Goal: Communication & Community: Answer question/provide support

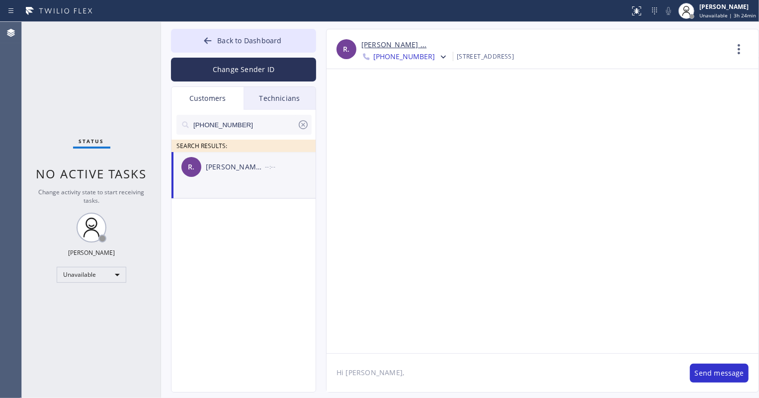
click at [245, 126] on input "[PHONE_NUMBER]" at bounding box center [244, 125] width 105 height 20
paste input "714) 749-5546"
type input "[PHONE_NUMBER]"
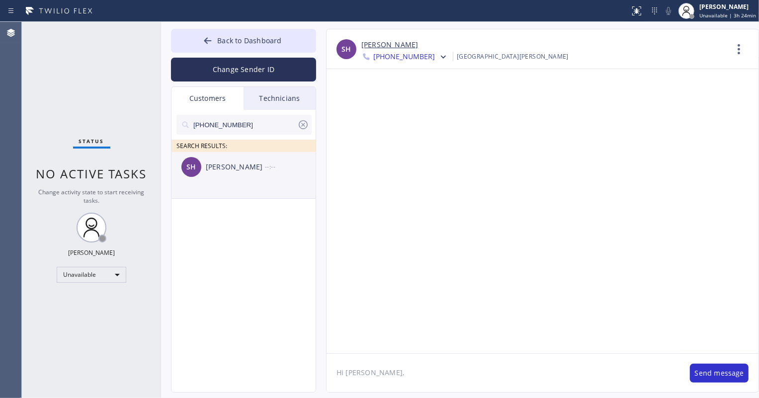
click at [240, 174] on div "SH [PERSON_NAME] --:--" at bounding box center [244, 167] width 145 height 30
click at [392, 45] on link "[PERSON_NAME]" at bounding box center [390, 44] width 57 height 11
click at [387, 57] on span "[PHONE_NUMBER]" at bounding box center [404, 58] width 62 height 12
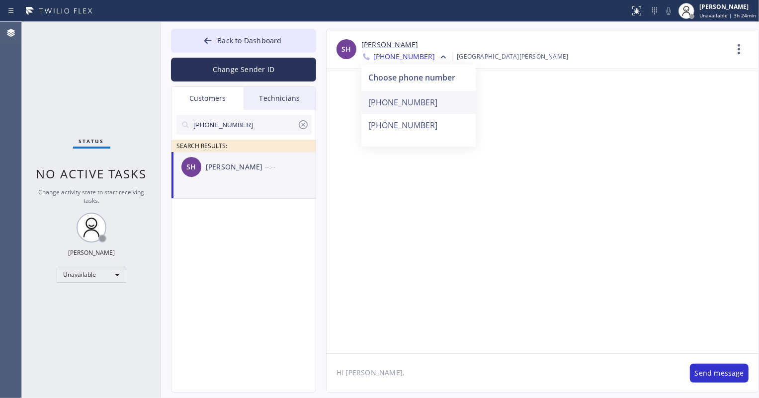
click at [395, 104] on div "[PHONE_NUMBER]" at bounding box center [419, 102] width 114 height 23
click at [736, 54] on icon at bounding box center [740, 49] width 24 height 24
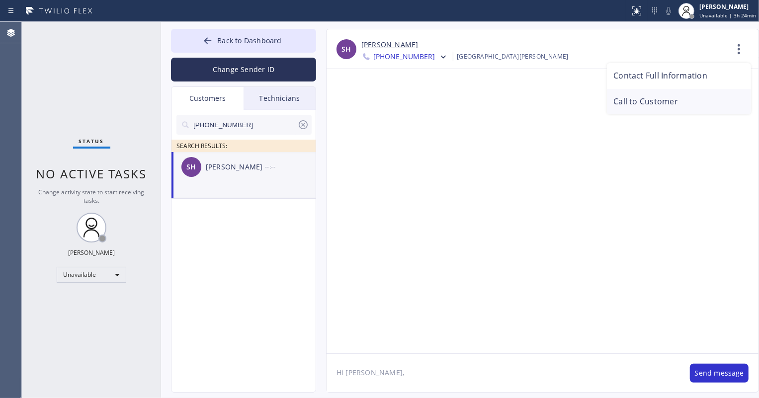
click at [677, 105] on li "Call to Customer" at bounding box center [679, 102] width 144 height 26
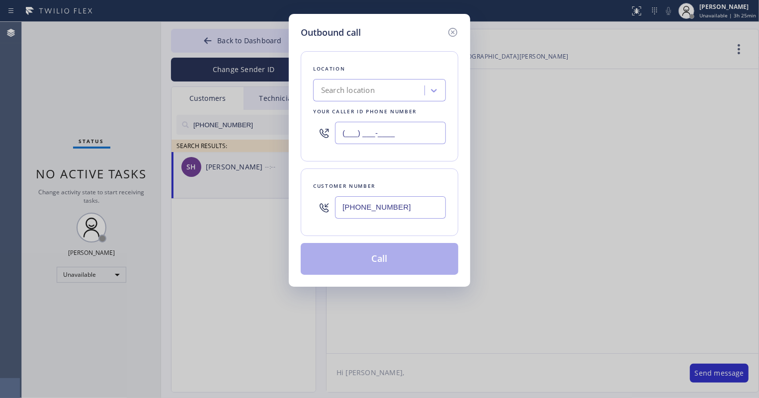
click at [364, 136] on input "(___) ___-____" at bounding box center [390, 133] width 111 height 22
paste input "562) 653-4083"
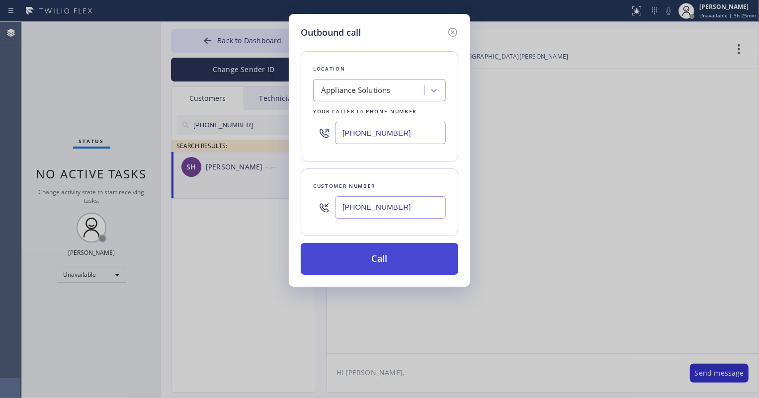
type input "[PHONE_NUMBER]"
click at [386, 255] on button "Call" at bounding box center [380, 259] width 158 height 32
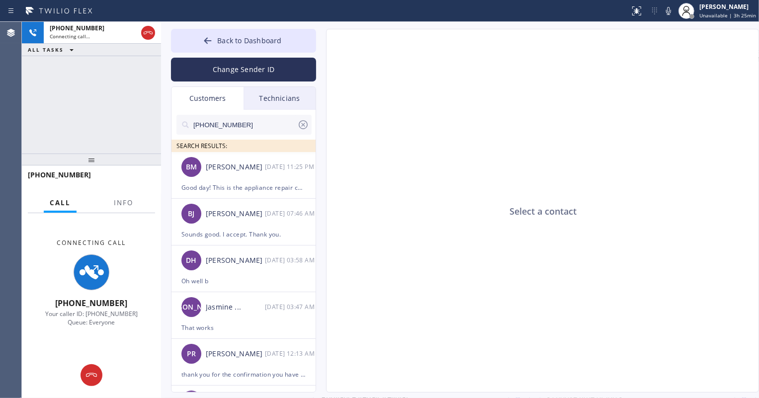
type input "[PHONE_NUMBER]"
click at [220, 46] on button "Back to Dashboard" at bounding box center [243, 41] width 145 height 24
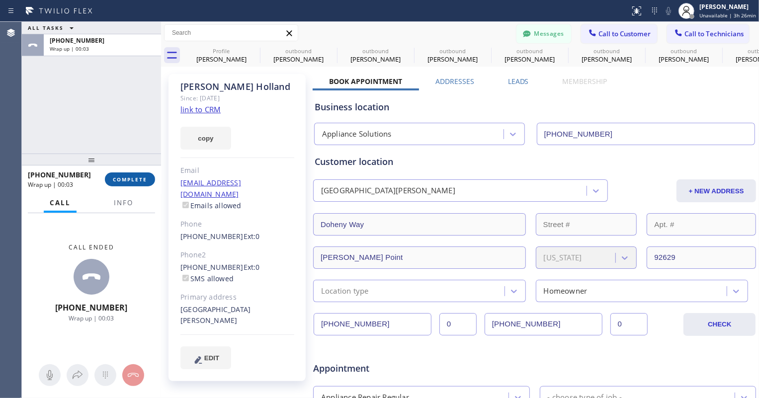
click at [141, 184] on button "COMPLETE" at bounding box center [130, 180] width 50 height 14
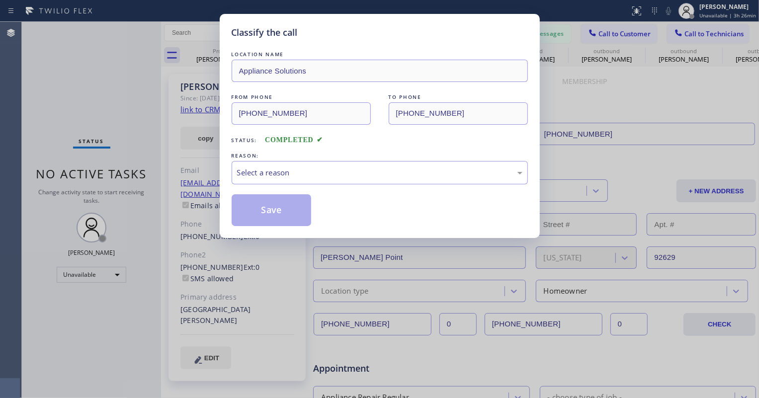
click at [308, 158] on div "REASON:" at bounding box center [380, 156] width 296 height 10
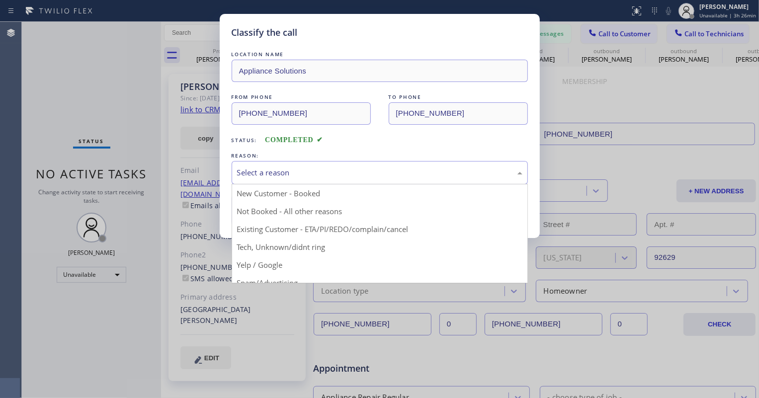
drag, startPoint x: 307, startPoint y: 167, endPoint x: 293, endPoint y: 180, distance: 19.0
click at [307, 168] on div "Select a reason" at bounding box center [379, 172] width 285 height 11
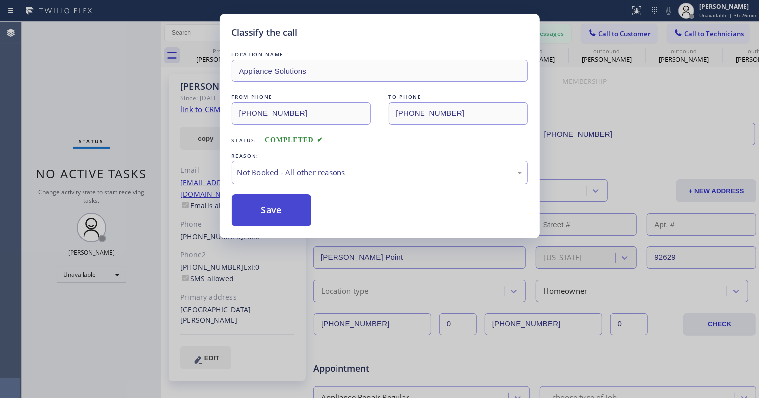
click at [274, 212] on button "Save" at bounding box center [272, 210] width 80 height 32
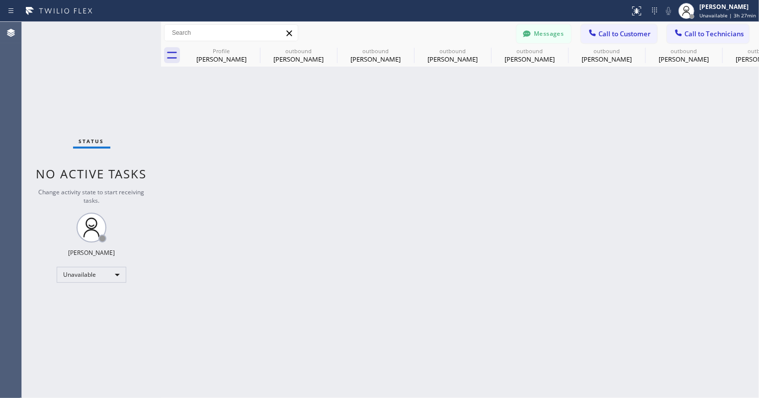
drag, startPoint x: 600, startPoint y: 37, endPoint x: 590, endPoint y: 40, distance: 10.3
click at [600, 37] on span "Call to Customer" at bounding box center [625, 33] width 52 height 9
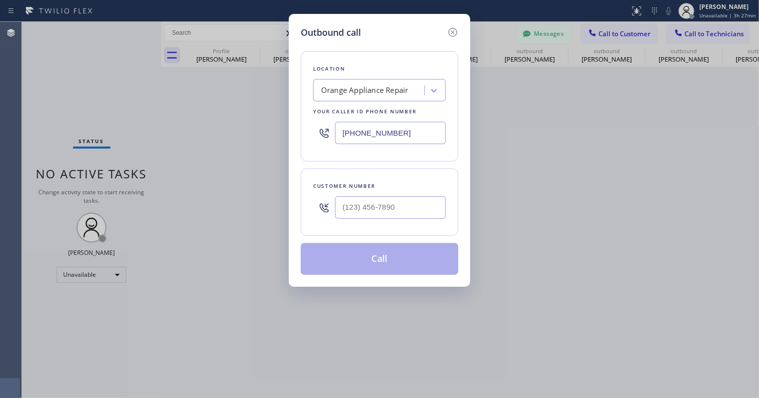
click at [372, 134] on input "[PHONE_NUMBER]" at bounding box center [390, 133] width 111 height 22
paste input "833) 692-2271"
type input "[PHONE_NUMBER]"
click at [387, 201] on input "(___) ___-____" at bounding box center [390, 207] width 111 height 22
paste input "310) 938-2620"
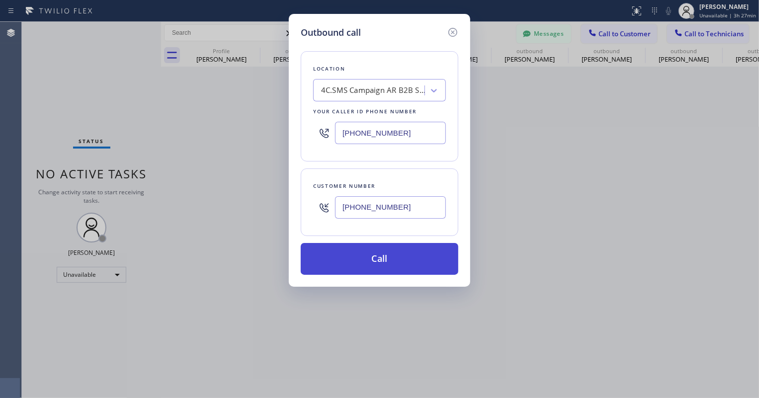
type input "[PHONE_NUMBER]"
click at [392, 263] on button "Call" at bounding box center [380, 259] width 158 height 32
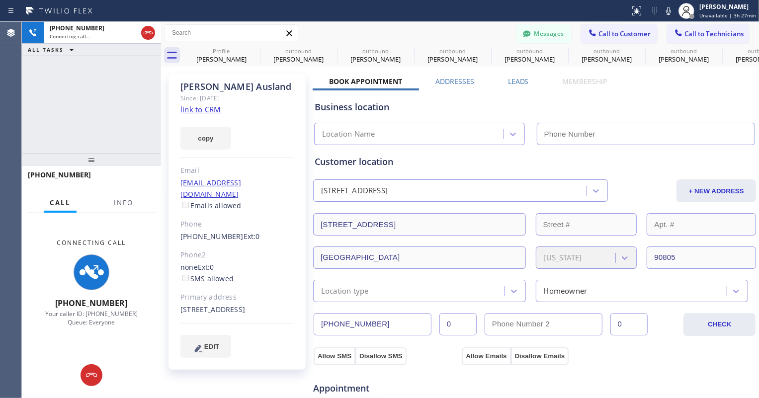
type input "[PHONE_NUMBER]"
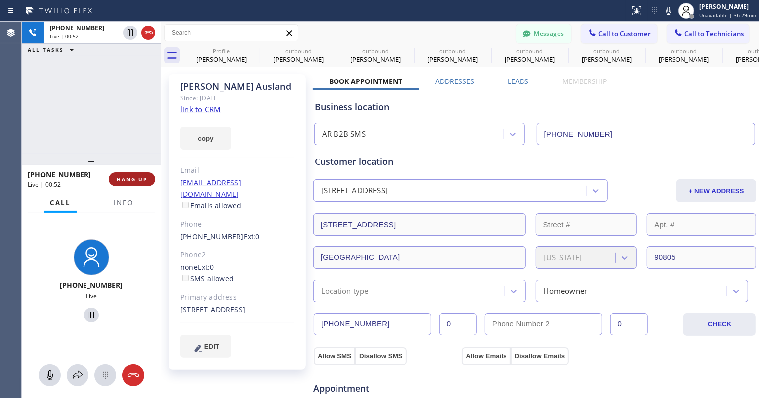
drag, startPoint x: 131, startPoint y: 181, endPoint x: 135, endPoint y: 184, distance: 5.3
click at [131, 181] on span "HANG UP" at bounding box center [132, 179] width 30 height 7
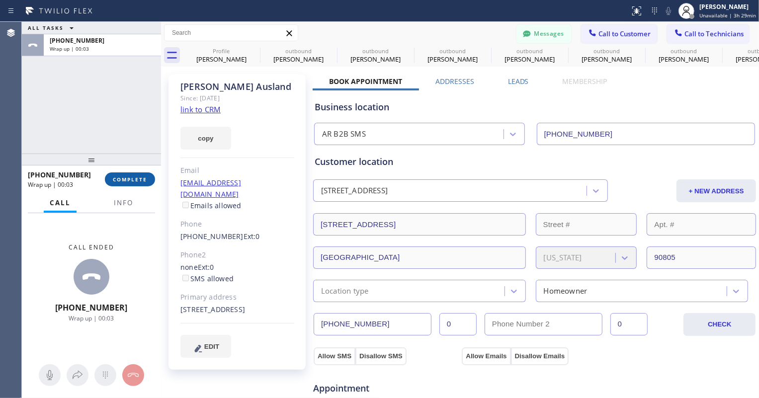
click at [136, 179] on span "COMPLETE" at bounding box center [130, 179] width 34 height 7
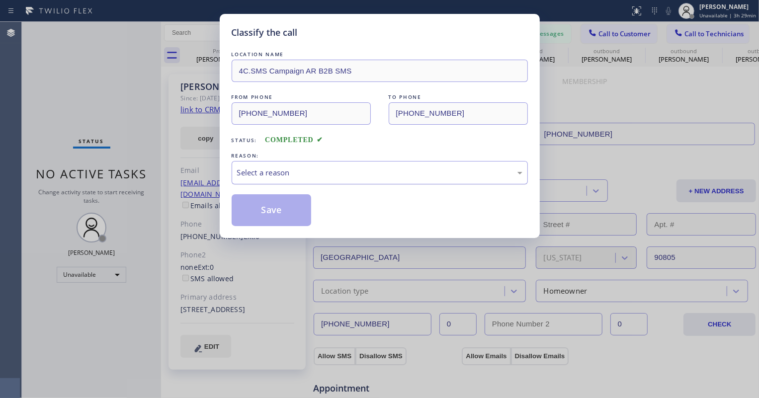
click at [456, 181] on div "Select a reason" at bounding box center [380, 172] width 296 height 23
click at [300, 210] on button "Save" at bounding box center [272, 210] width 80 height 32
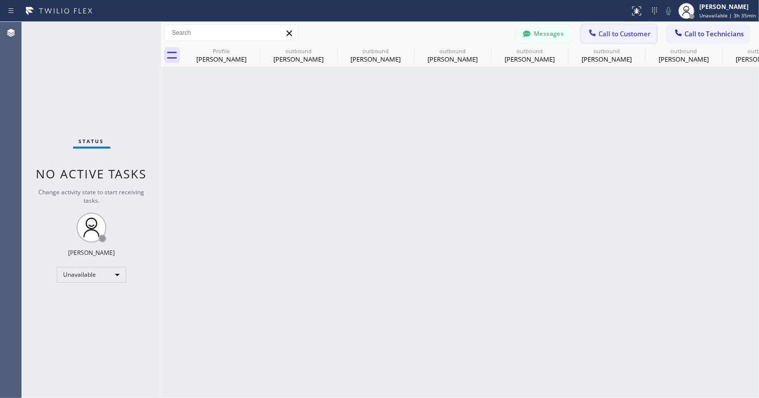
click at [617, 27] on button "Call to Customer" at bounding box center [619, 33] width 76 height 19
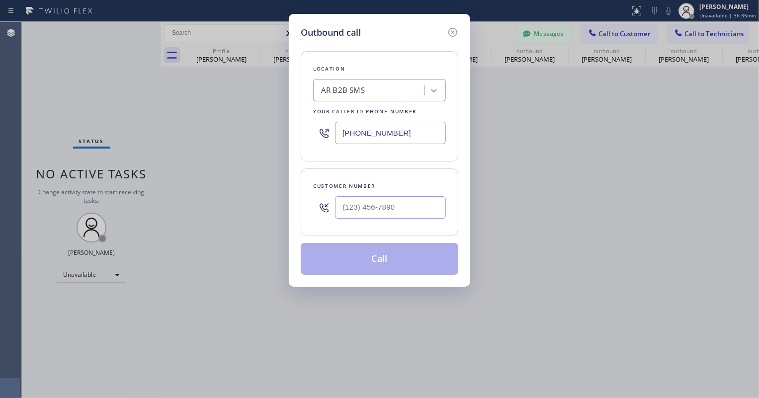
click at [381, 127] on input "[PHONE_NUMBER]" at bounding box center [390, 133] width 111 height 22
paste input "55) 731-4952"
type input "[PHONE_NUMBER]"
click at [387, 209] on input "(___) ___-____" at bounding box center [390, 207] width 111 height 22
paste input "407) 449-0777"
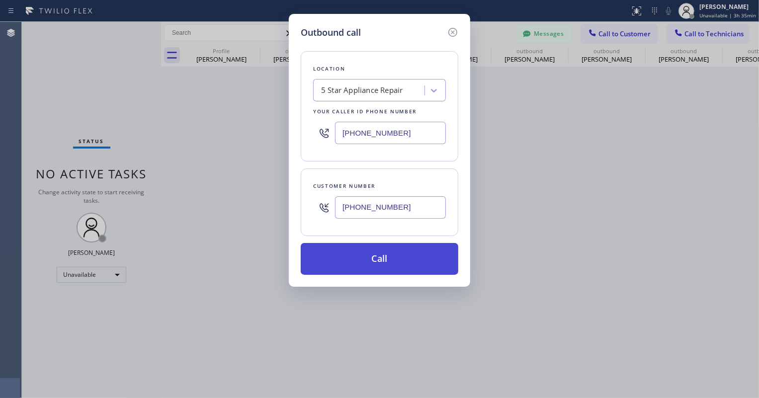
type input "[PHONE_NUMBER]"
click at [387, 264] on button "Call" at bounding box center [380, 259] width 158 height 32
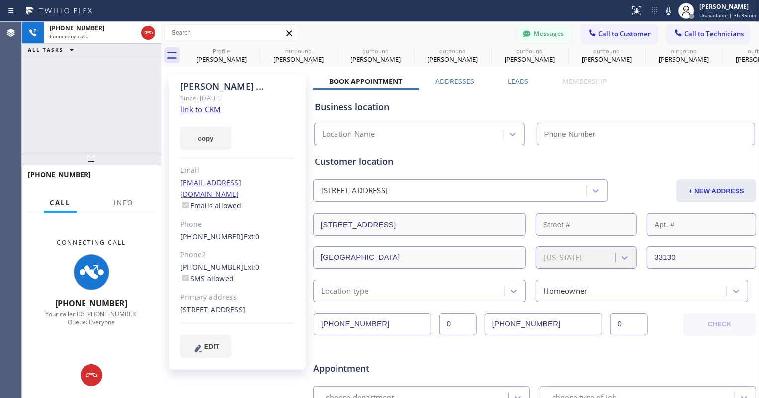
type input "[PHONE_NUMBER]"
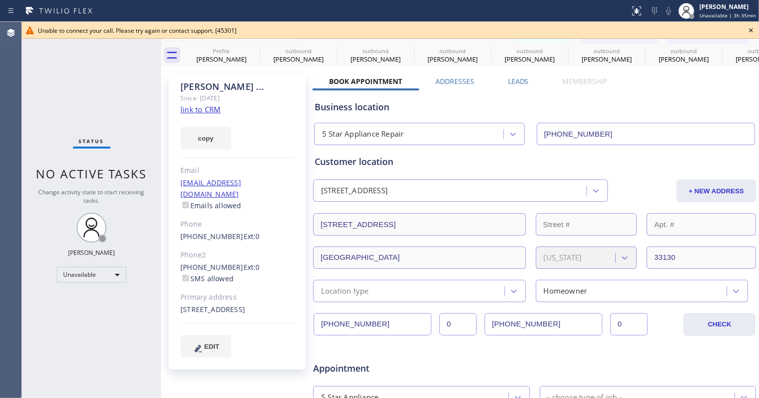
click at [411, 34] on div "Unable to connect your call. Please try again or contact support. [45301]" at bounding box center [391, 30] width 706 height 8
click at [753, 30] on icon at bounding box center [751, 30] width 12 height 12
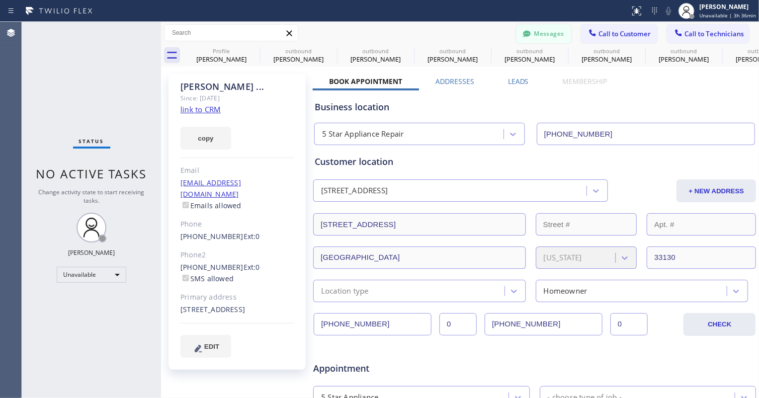
click at [535, 35] on button "Messages" at bounding box center [544, 33] width 55 height 19
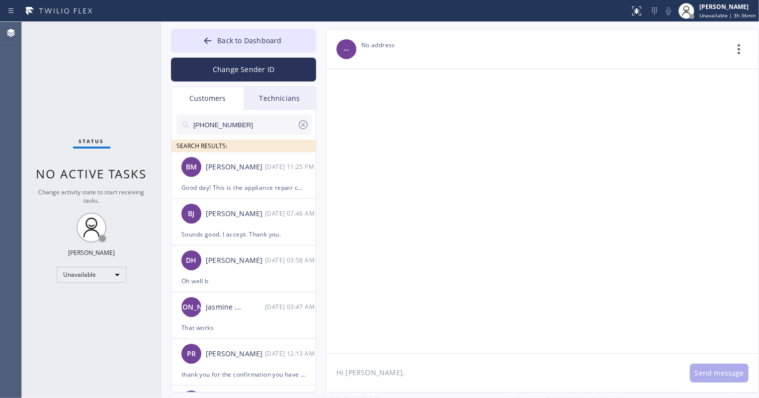
click at [244, 128] on input "[PHONE_NUMBER]" at bounding box center [244, 125] width 105 height 20
paste input "407) 449-0777"
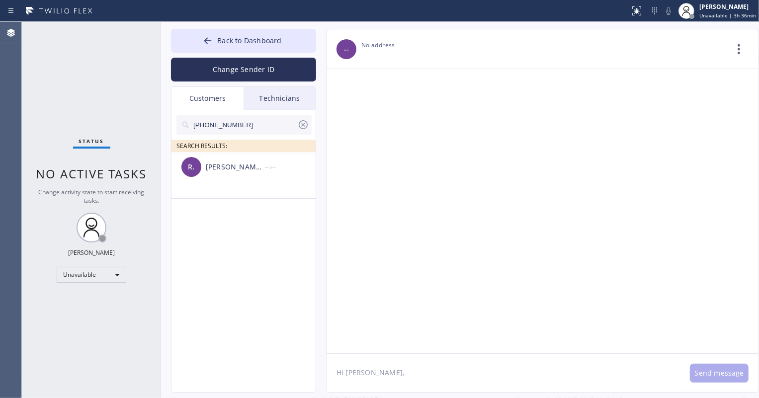
type input "[PHONE_NUMBER]"
click at [257, 181] on div "[PERSON_NAME] ... --:--" at bounding box center [244, 167] width 145 height 30
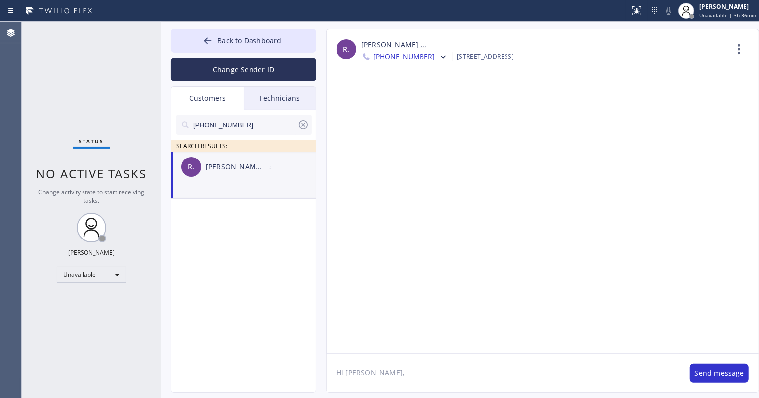
click at [408, 362] on textarea "Hi [PERSON_NAME]," at bounding box center [504, 373] width 354 height 38
click at [408, 376] on textarea "Hi [PERSON_NAME]," at bounding box center [504, 373] width 354 height 38
paste textarea "Good day! This is the appliance repair company you recently contacted. Unfortun…"
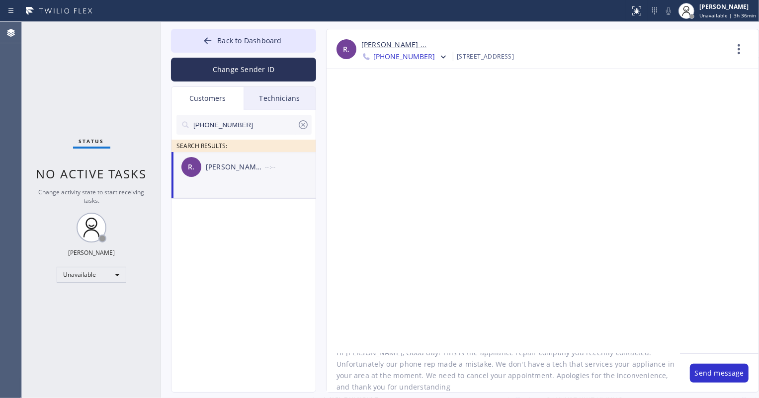
scroll to position [20, 0]
type textarea "Hi [PERSON_NAME], Good day! This is the appliance repair company you recently c…"
click at [716, 376] on button "Send message" at bounding box center [719, 373] width 59 height 19
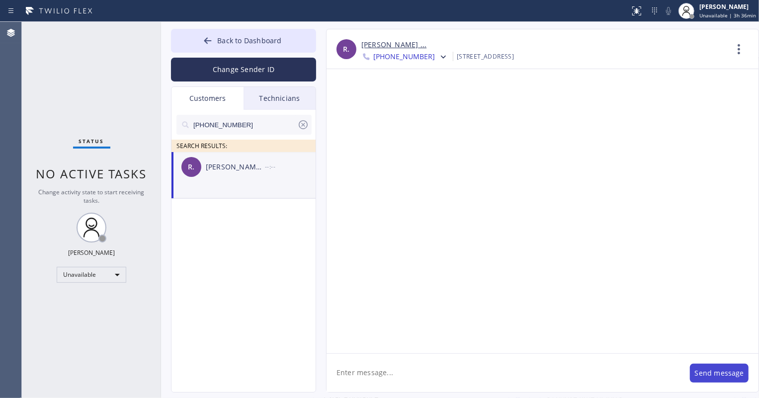
scroll to position [0, 0]
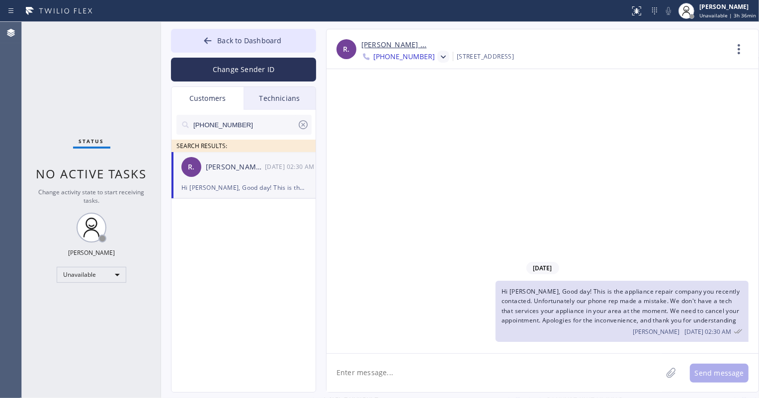
click at [439, 57] on icon at bounding box center [444, 57] width 10 height 10
click at [439, 61] on icon at bounding box center [444, 57] width 10 height 10
click at [411, 129] on div "[PHONE_NUMBER]" at bounding box center [419, 125] width 114 height 23
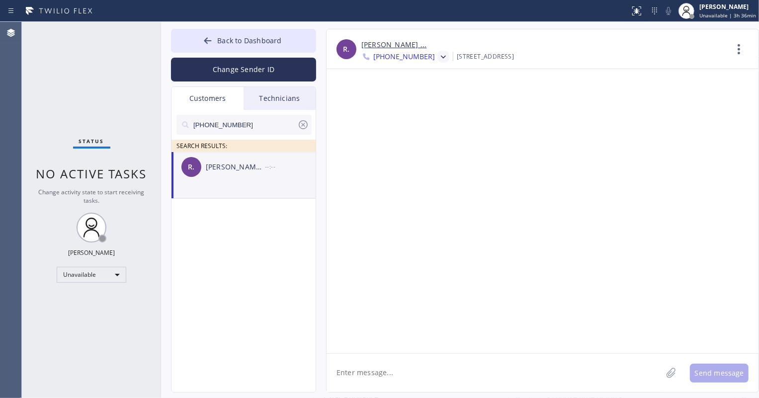
click at [396, 372] on textarea at bounding box center [495, 373] width 336 height 38
paste textarea "Good day! This is the appliance repair company you recently contacted. Unfortun…"
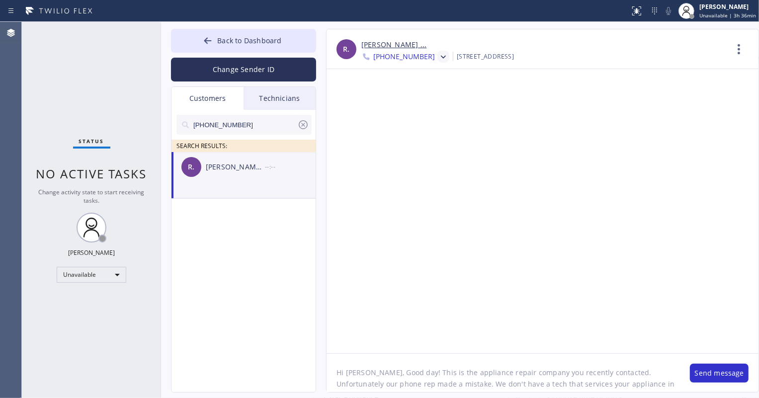
scroll to position [20, 0]
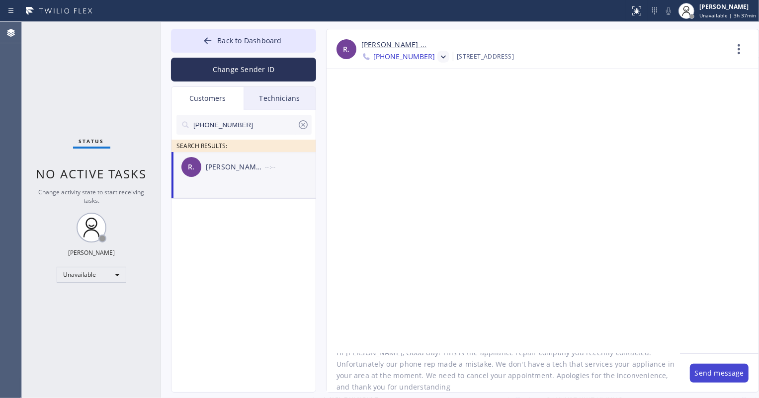
type textarea "Hi [PERSON_NAME], Good day! This is the appliance repair company you recently c…"
click at [735, 375] on button "Send message" at bounding box center [719, 373] width 59 height 19
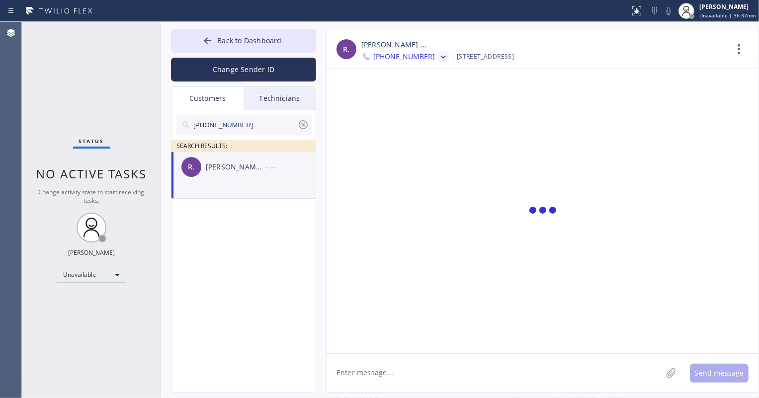
scroll to position [0, 0]
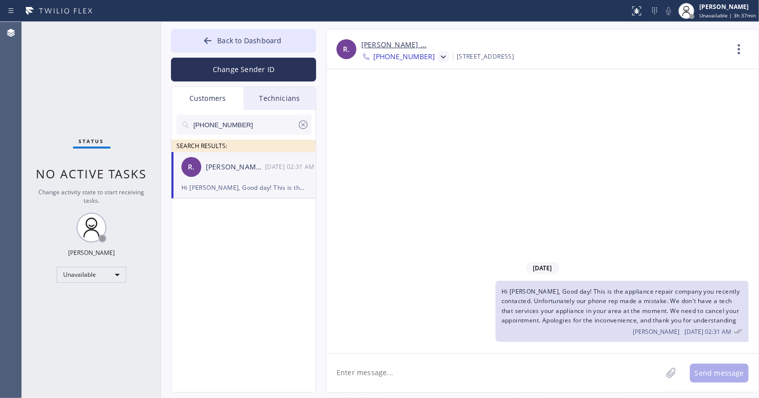
click at [303, 125] on icon at bounding box center [303, 124] width 9 height 9
click at [250, 45] on span "Back to Dashboard" at bounding box center [249, 40] width 64 height 9
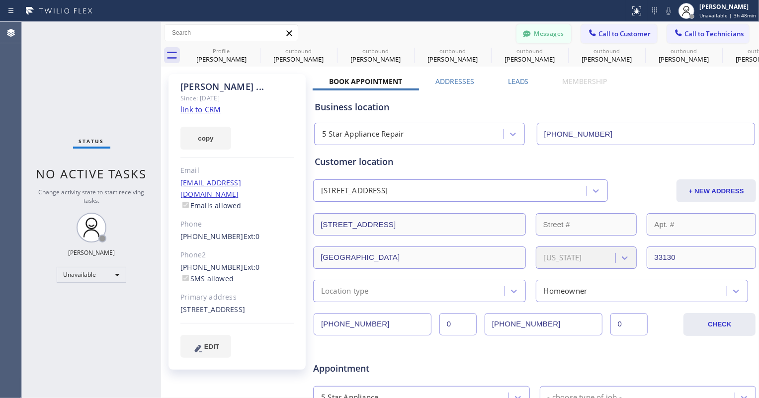
click at [536, 29] on button "Messages" at bounding box center [544, 33] width 55 height 19
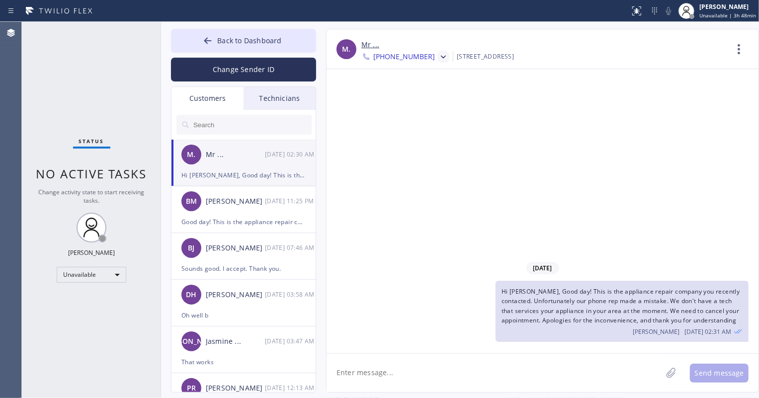
click at [420, 54] on span "[PHONE_NUMBER]" at bounding box center [404, 58] width 62 height 12
click at [408, 96] on div "[PHONE_NUMBER]" at bounding box center [419, 102] width 114 height 23
click at [263, 209] on div "BM [PERSON_NAME] [DATE] 11:25 PM" at bounding box center [244, 201] width 145 height 30
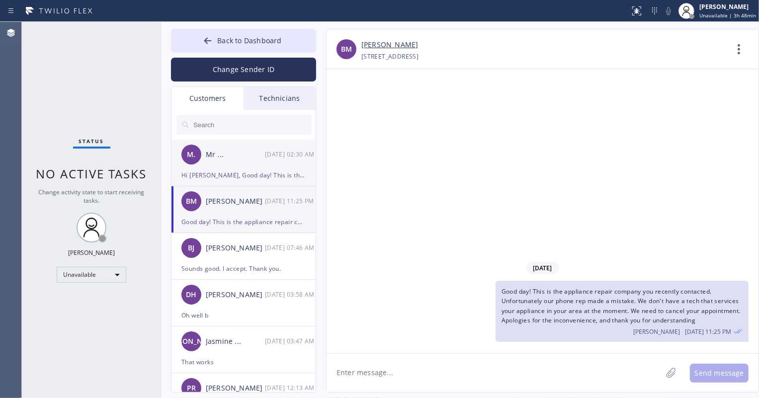
click at [251, 179] on div "Hi [PERSON_NAME], Good day! This is the appliance repair company you recently c…" at bounding box center [244, 175] width 124 height 11
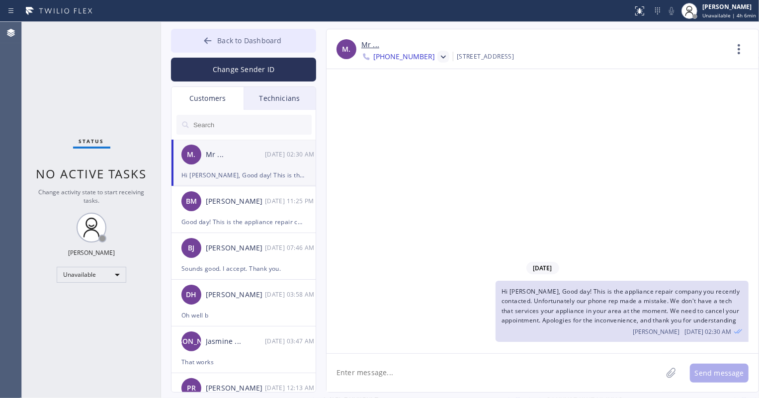
click at [239, 35] on button "Back to Dashboard" at bounding box center [243, 41] width 145 height 24
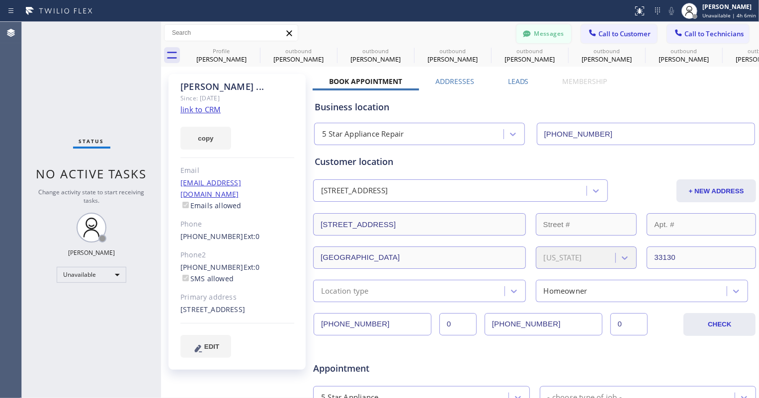
click at [537, 32] on button "Messages" at bounding box center [544, 33] width 55 height 19
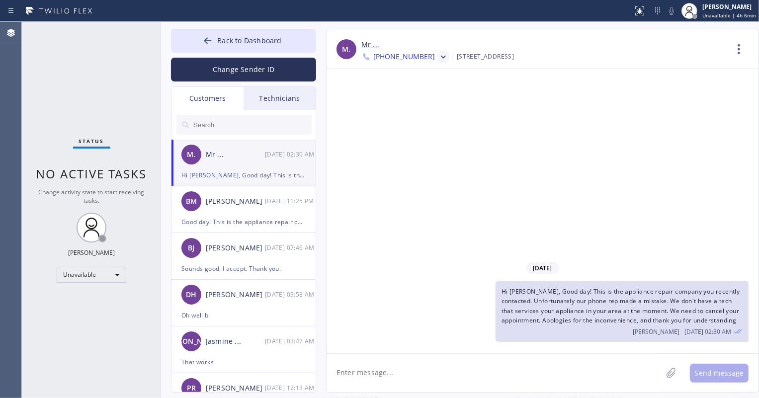
click at [262, 119] on input "text" at bounding box center [251, 125] width 119 height 20
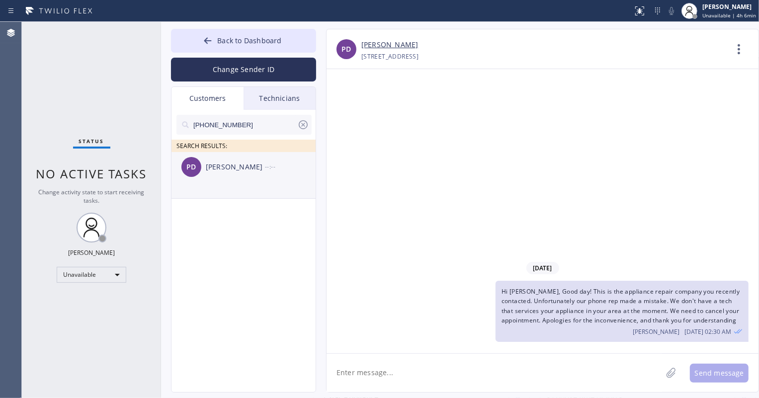
click at [252, 168] on div "[PERSON_NAME]" at bounding box center [235, 167] width 59 height 11
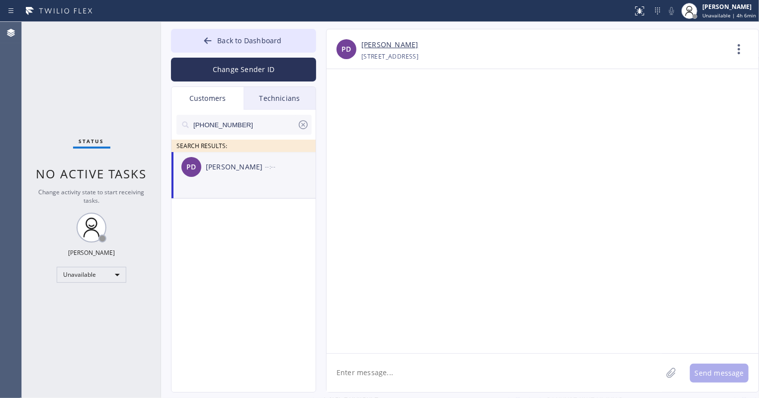
click at [399, 380] on textarea at bounding box center [495, 373] width 336 height 38
click at [451, 372] on textarea "Hi Parisa, good day this is" at bounding box center [504, 373] width 354 height 38
paste textarea "Spectrum Appliance Repair [GEOGRAPHIC_DATA]"
drag, startPoint x: 584, startPoint y: 374, endPoint x: 514, endPoint y: 375, distance: 70.1
click at [514, 375] on textarea "Hi Parisa, good day this is Spectrum Appliance Repair [GEOGRAPHIC_DATA]" at bounding box center [504, 373] width 354 height 38
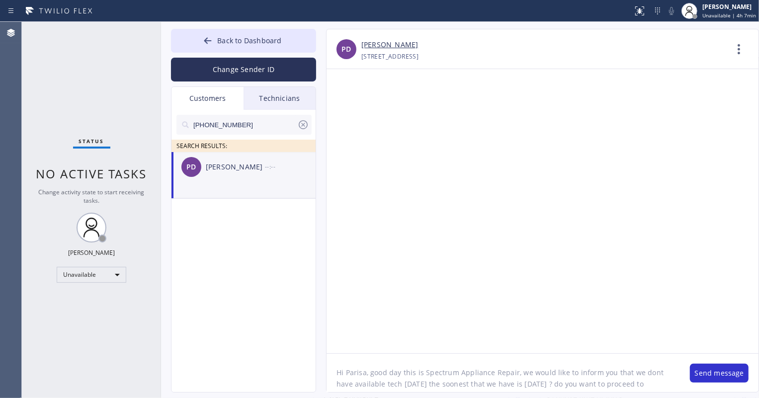
scroll to position [8, 0]
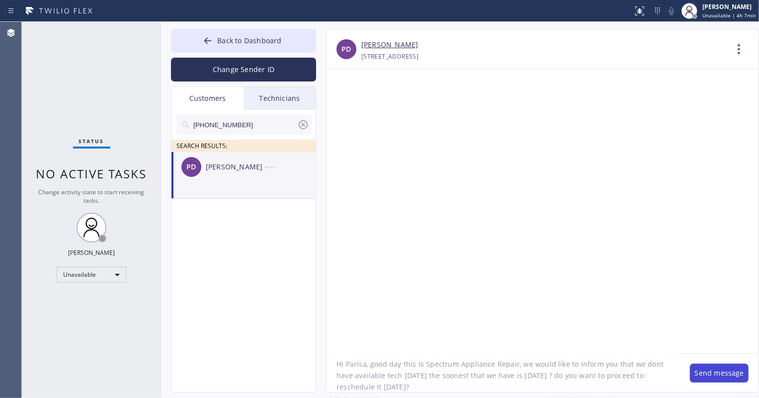
type textarea "Hi Parisa, good day this is Spectrum Appliance Repair, we would like to inform …"
click at [707, 373] on button "Send message" at bounding box center [719, 373] width 59 height 19
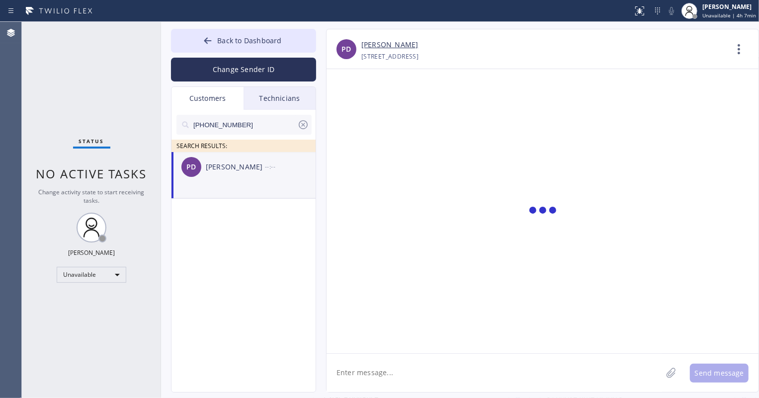
scroll to position [0, 0]
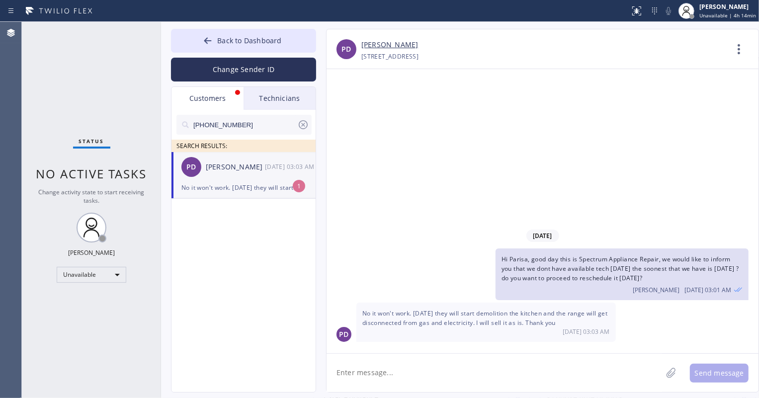
click at [263, 184] on div "No it won't work. [DATE] they will start demolition the kitchen and the range w…" at bounding box center [244, 187] width 124 height 11
click at [440, 364] on textarea at bounding box center [495, 373] width 336 height 38
type textarea "okay thank you we will cancel the appointment"
type textarea "i see, we will cancel the appointment now thank you"
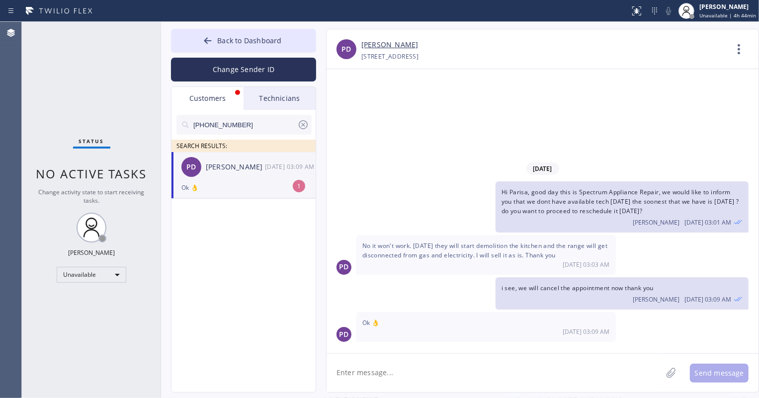
click at [242, 172] on div "[PERSON_NAME]" at bounding box center [235, 167] width 59 height 11
click at [284, 100] on div "Technicians" at bounding box center [280, 98] width 72 height 23
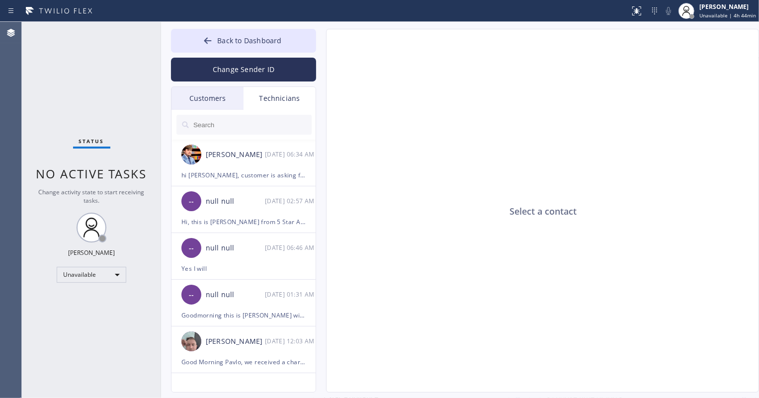
click at [228, 100] on div "Customers" at bounding box center [208, 98] width 72 height 23
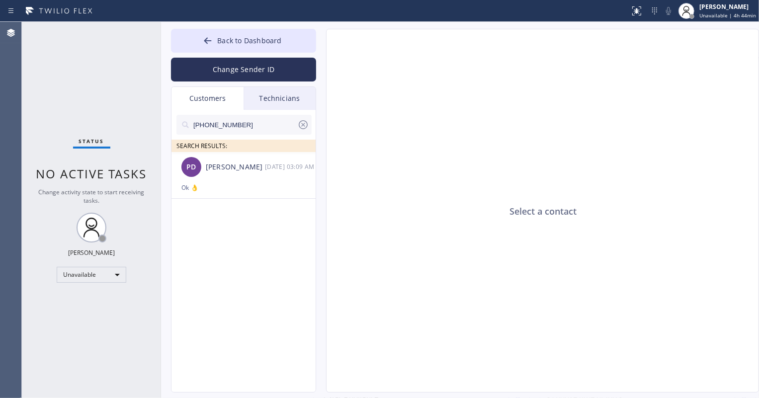
click at [302, 126] on icon at bounding box center [303, 125] width 12 height 12
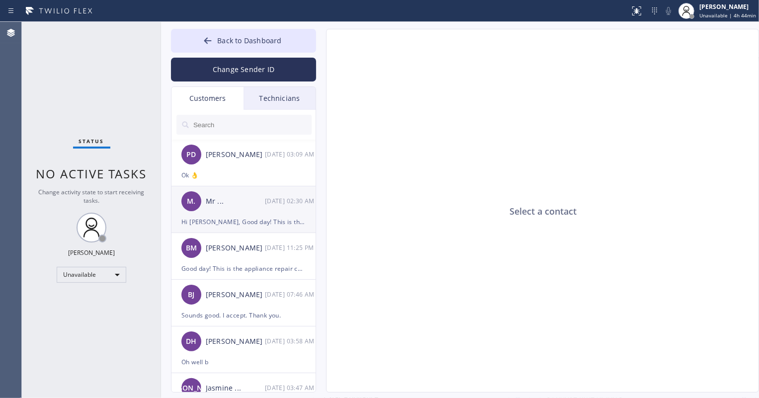
click at [251, 215] on div "M. Mr ... [DATE] 02:30 AM" at bounding box center [244, 201] width 145 height 30
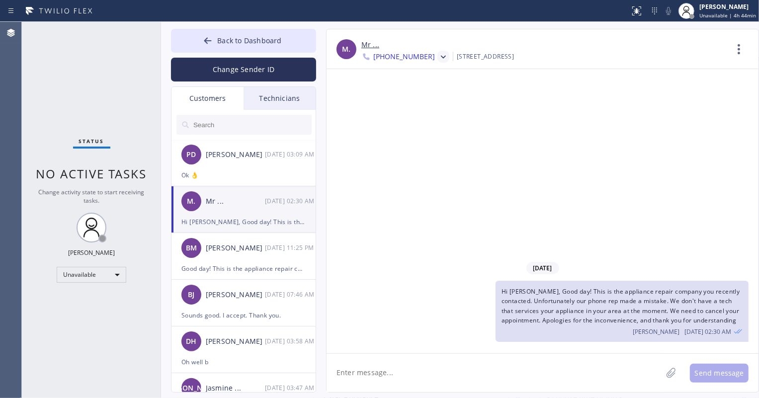
click at [439, 57] on icon at bounding box center [444, 57] width 10 height 10
click at [410, 122] on div "[PHONE_NUMBER]" at bounding box center [419, 125] width 114 height 23
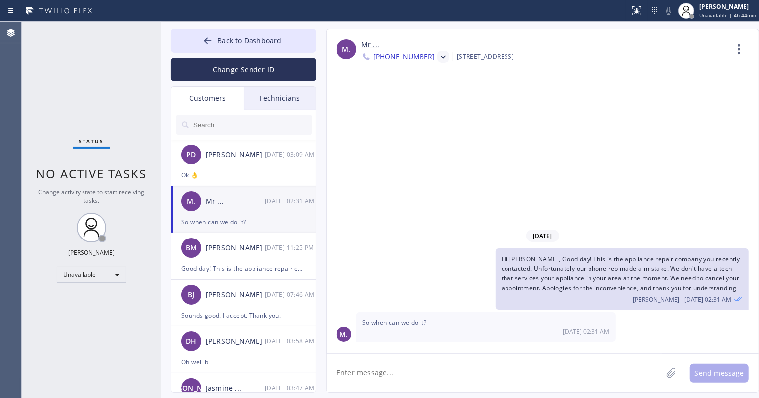
click at [432, 371] on textarea at bounding box center [495, 373] width 336 height 38
click at [271, 33] on button "Back to Dashboard" at bounding box center [243, 41] width 145 height 24
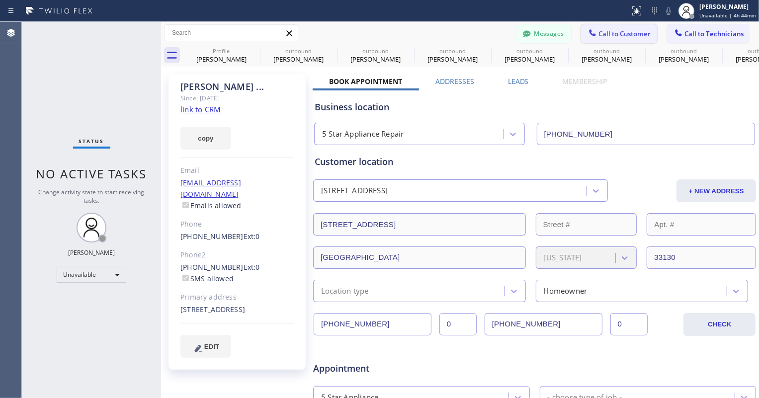
click at [599, 35] on span "Call to Customer" at bounding box center [625, 33] width 52 height 9
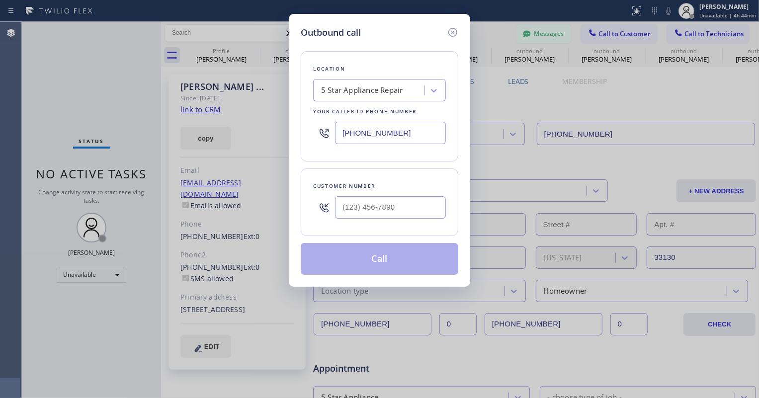
click at [376, 135] on input "[PHONE_NUMBER]" at bounding box center [390, 133] width 111 height 22
paste input "909) 724-4701"
type input "[PHONE_NUMBER]"
click at [380, 206] on input "(___) ___-____" at bounding box center [390, 207] width 111 height 22
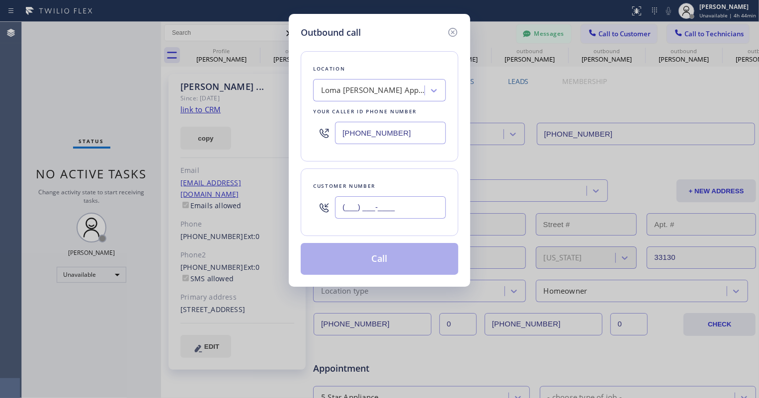
paste input "909) 307-9099"
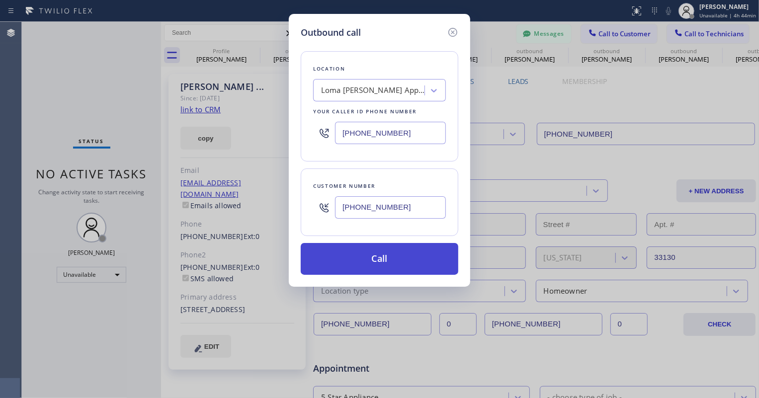
type input "[PHONE_NUMBER]"
click at [387, 259] on button "Call" at bounding box center [380, 259] width 158 height 32
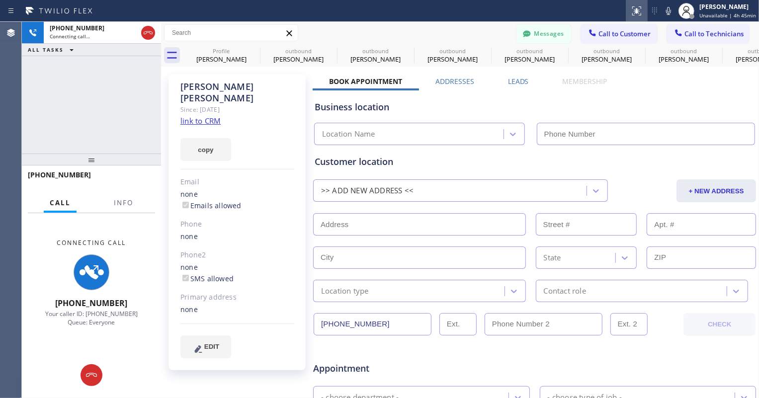
type input "[PHONE_NUMBER]"
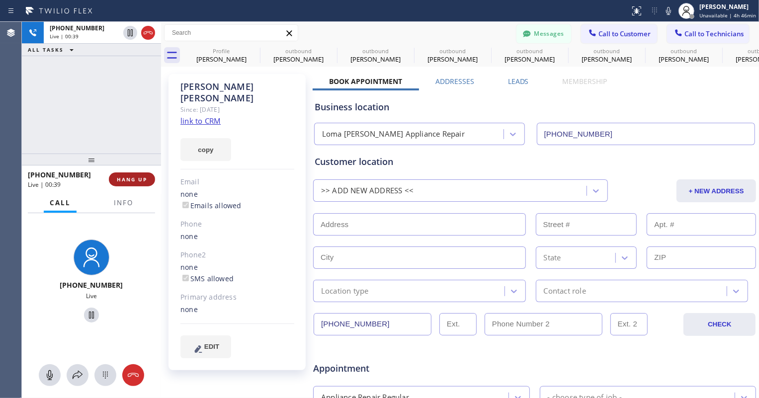
click at [141, 184] on button "HANG UP" at bounding box center [132, 180] width 46 height 14
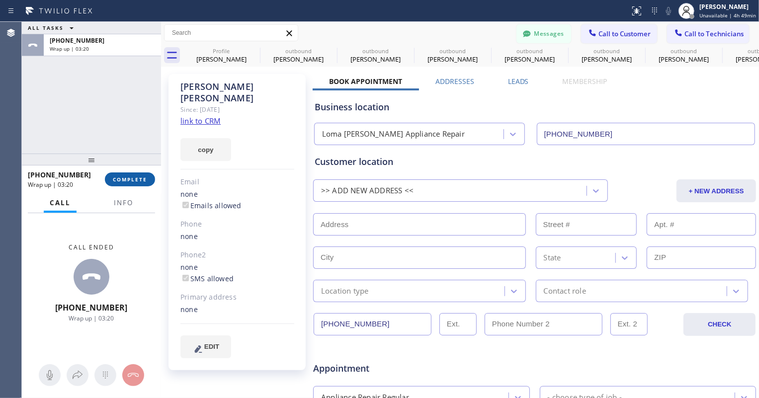
click at [143, 176] on span "COMPLETE" at bounding box center [130, 179] width 34 height 7
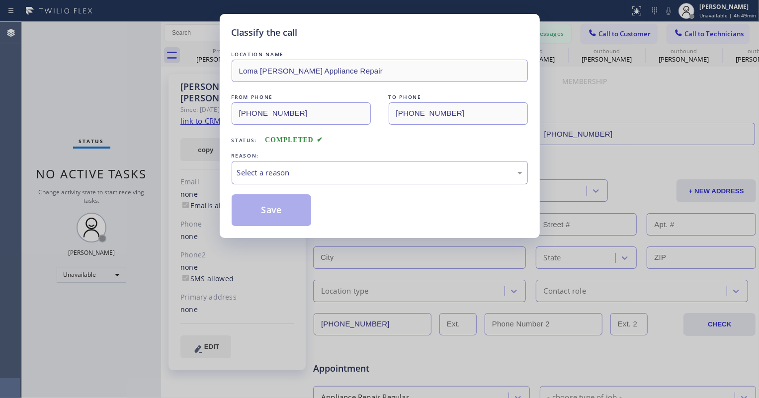
click at [265, 187] on div "LOCATION NAME [GEOGRAPHIC_DATA][PERSON_NAME] Repair FROM PHONE [PHONE_NUMBER] T…" at bounding box center [380, 137] width 296 height 177
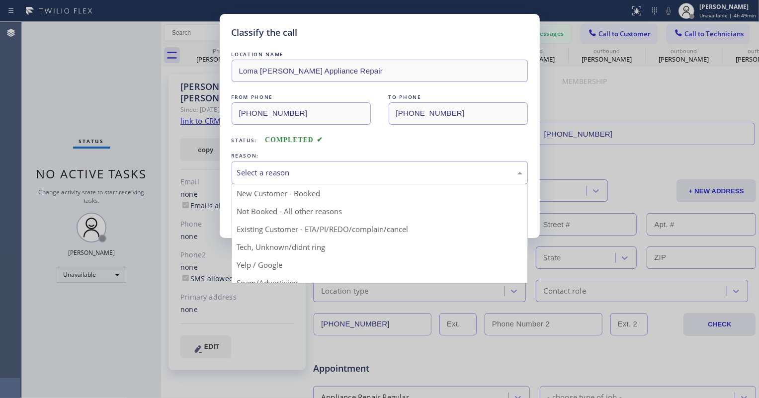
click at [269, 178] on div "Select a reason" at bounding box center [380, 172] width 296 height 23
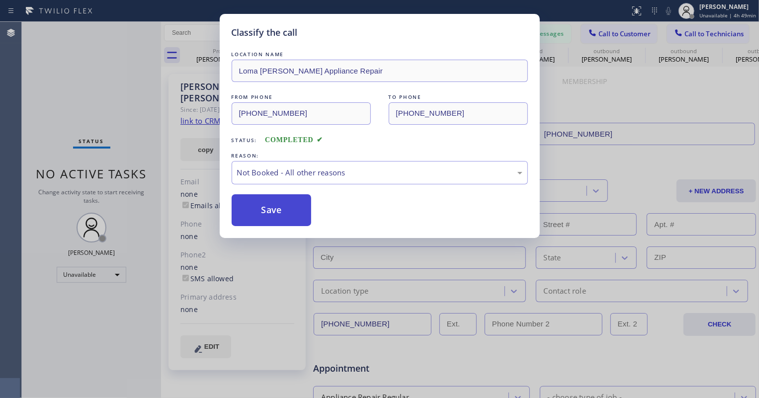
click at [272, 212] on button "Save" at bounding box center [272, 210] width 80 height 32
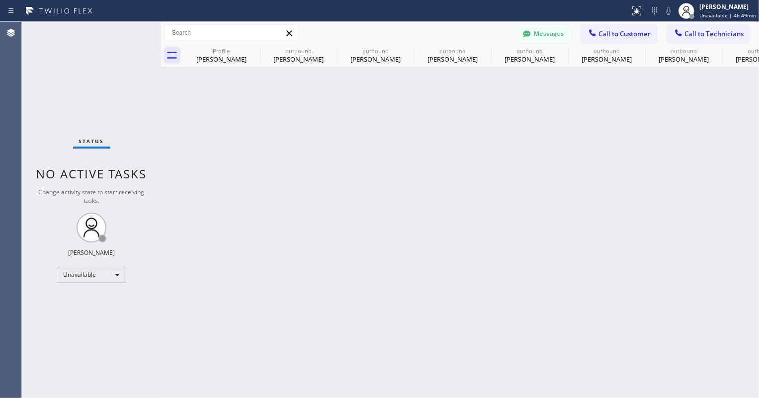
click at [169, 52] on icon at bounding box center [172, 55] width 10 height 7
click at [637, 49] on icon at bounding box center [639, 51] width 12 height 12
type input "[PHONE_NUMBER]"
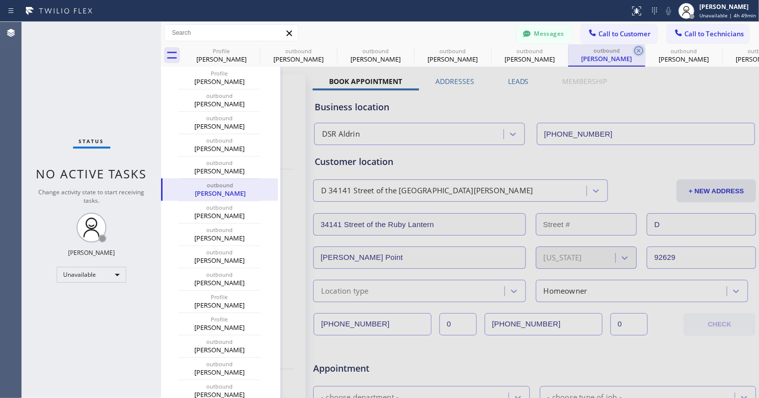
click at [637, 50] on icon at bounding box center [639, 51] width 12 height 12
type input "[PHONE_NUMBER]"
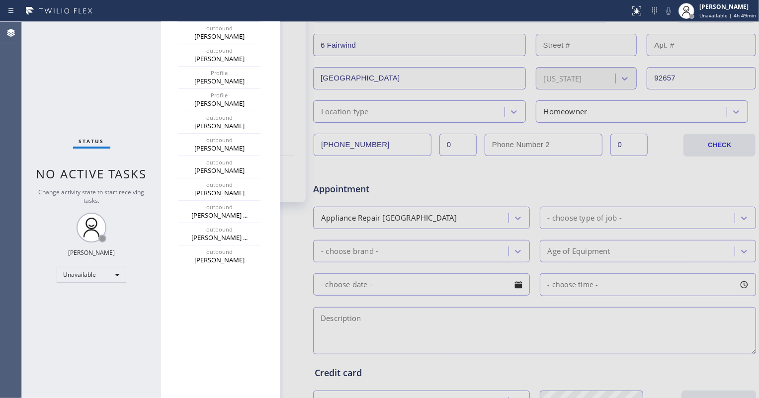
scroll to position [226, 0]
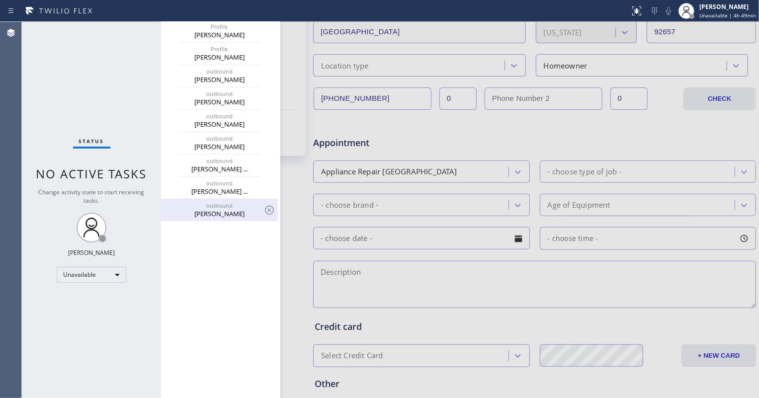
drag, startPoint x: 227, startPoint y: 221, endPoint x: 218, endPoint y: 216, distance: 10.5
click at [223, 221] on div "Profile [PERSON_NAME] outbound [PERSON_NAME] outbound [PERSON_NAME] outbound [P…" at bounding box center [220, 165] width 119 height 649
click at [218, 216] on div "[PERSON_NAME]" at bounding box center [219, 213] width 115 height 9
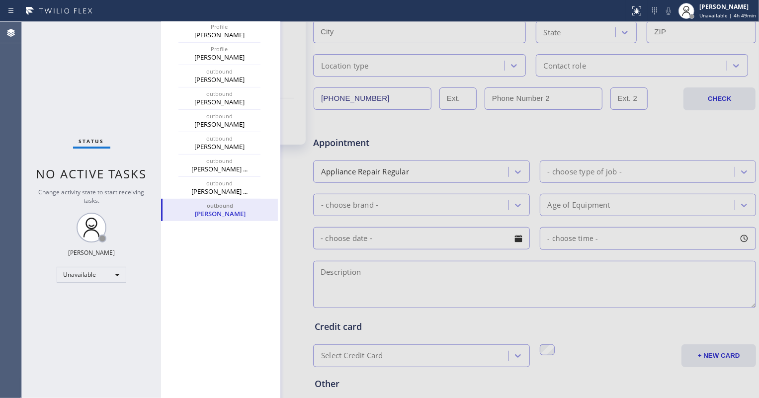
type input "[PHONE_NUMBER]"
click at [291, 203] on div at bounding box center [460, 165] width 598 height 649
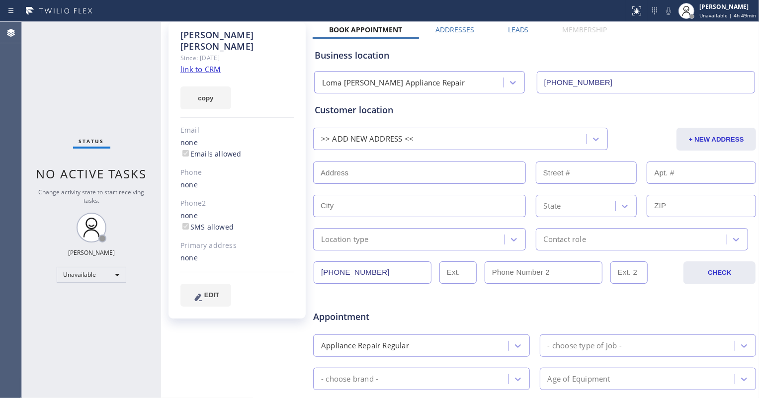
scroll to position [0, 0]
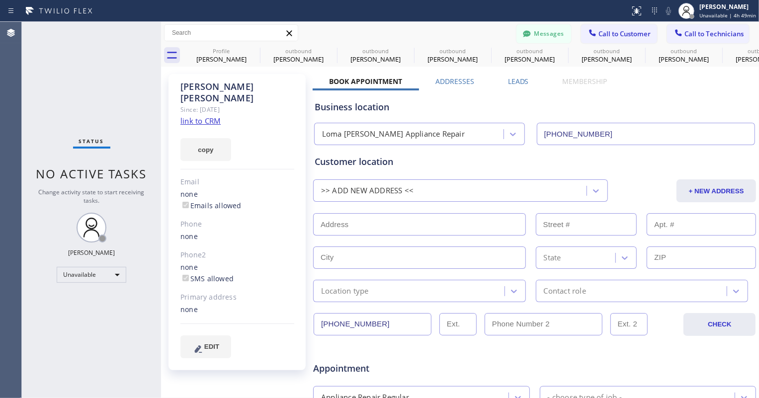
click at [566, 137] on input "[PHONE_NUMBER]" at bounding box center [646, 134] width 219 height 22
click at [527, 35] on button "Messages" at bounding box center [544, 33] width 55 height 19
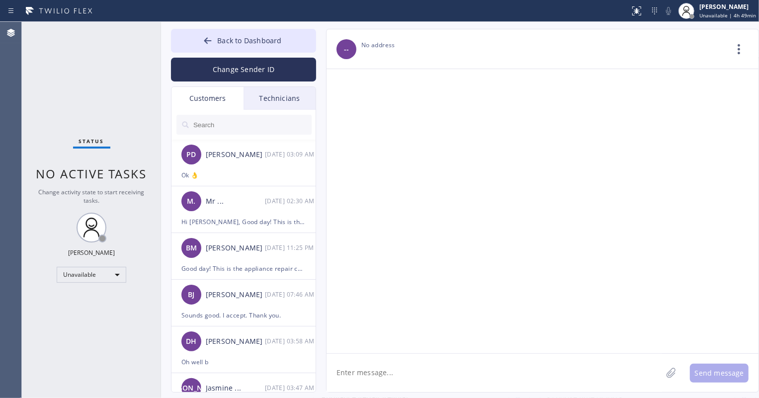
click at [259, 123] on input "text" at bounding box center [251, 125] width 119 height 20
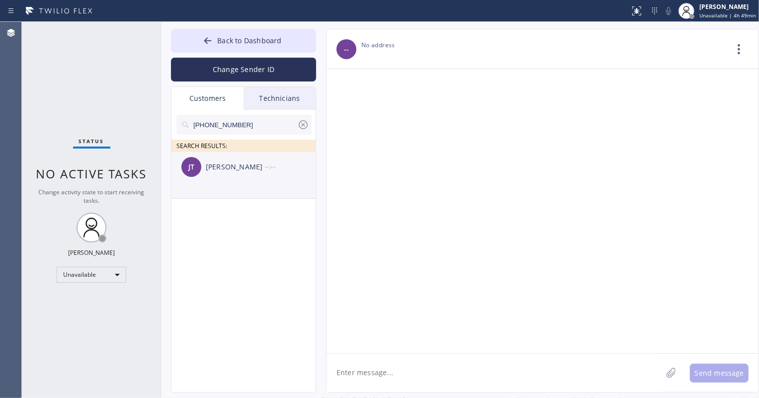
click at [229, 186] on li "[PERSON_NAME] Tu --:--" at bounding box center [244, 175] width 145 height 47
click at [267, 39] on span "Back to Dashboard" at bounding box center [249, 40] width 64 height 9
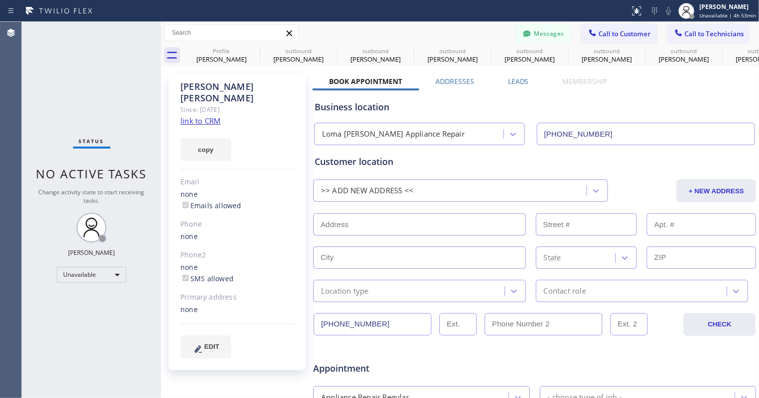
click at [599, 37] on span "Call to Customer" at bounding box center [625, 33] width 52 height 9
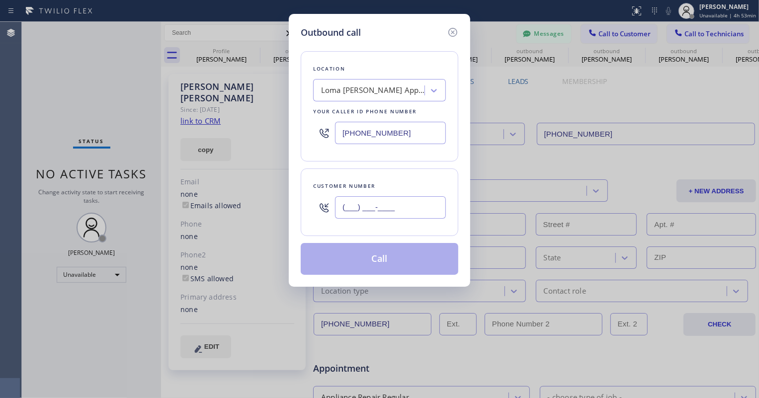
click at [368, 212] on input "(___) ___-____" at bounding box center [390, 207] width 111 height 22
paste input "909) 307-9099"
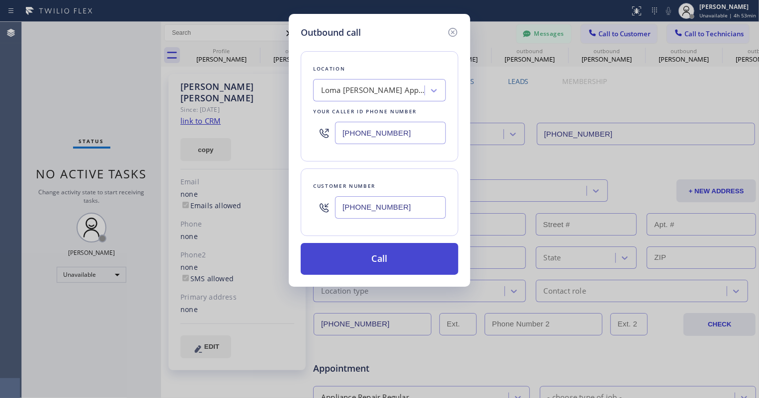
type input "[PHONE_NUMBER]"
click at [389, 260] on button "Call" at bounding box center [380, 259] width 158 height 32
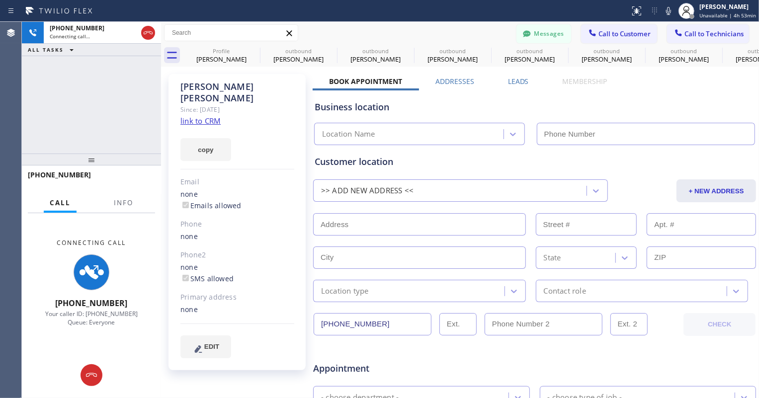
type input "[PHONE_NUMBER]"
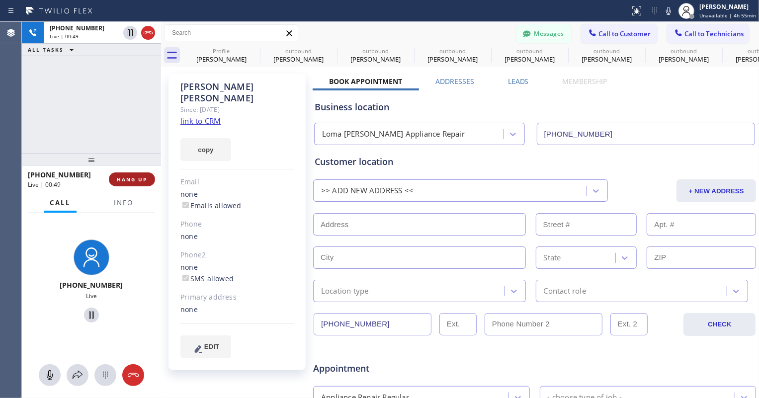
click at [131, 185] on button "HANG UP" at bounding box center [132, 180] width 46 height 14
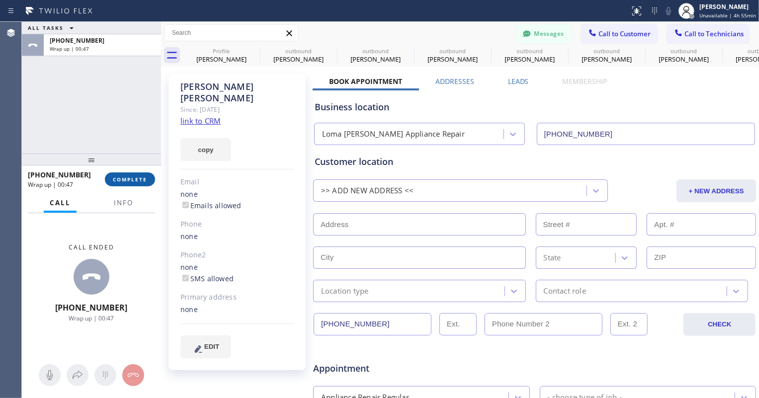
drag, startPoint x: 138, startPoint y: 185, endPoint x: 161, endPoint y: 166, distance: 30.1
click at [138, 185] on button "COMPLETE" at bounding box center [130, 180] width 50 height 14
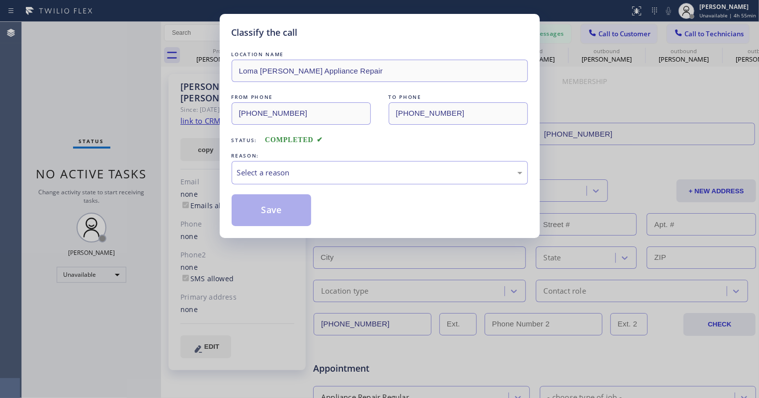
click at [209, 109] on div "Classify the call LOCATION NAME [GEOGRAPHIC_DATA][PERSON_NAME] Appliance Repair…" at bounding box center [379, 199] width 759 height 398
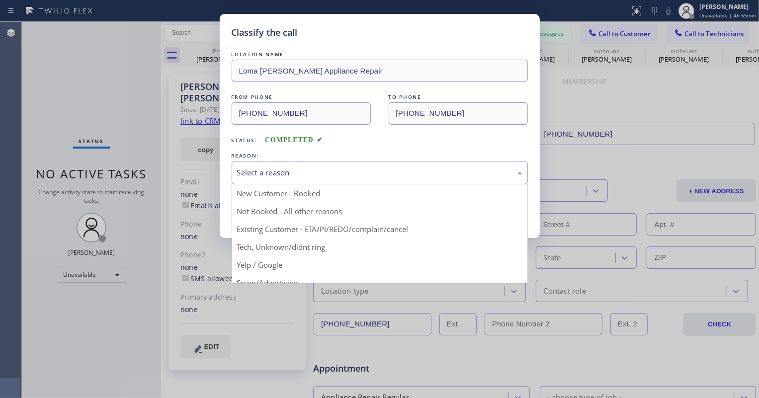
click at [302, 177] on div "Select a reason" at bounding box center [379, 172] width 285 height 11
drag, startPoint x: 296, startPoint y: 206, endPoint x: 273, endPoint y: 182, distance: 33.1
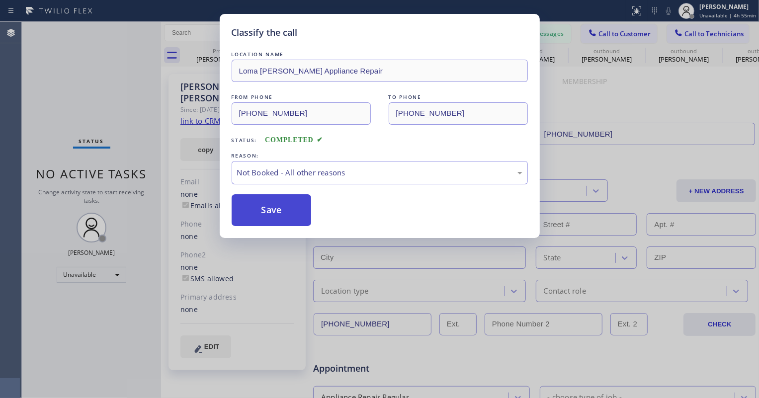
click at [265, 196] on button "Save" at bounding box center [272, 210] width 80 height 32
drag, startPoint x: 264, startPoint y: 207, endPoint x: 465, endPoint y: 2, distance: 287.3
click at [264, 208] on button "Save" at bounding box center [272, 210] width 80 height 32
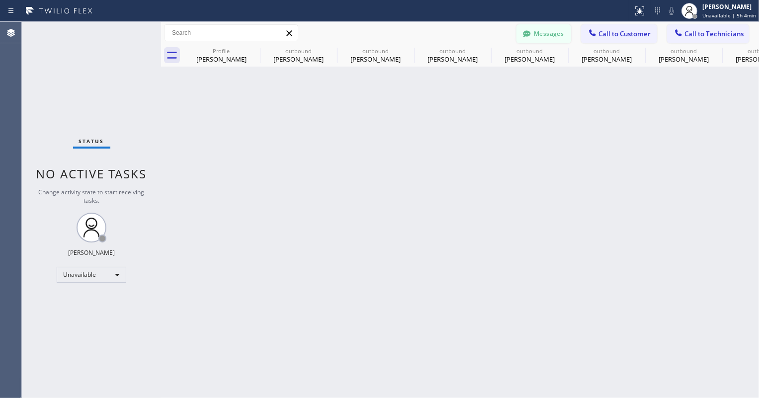
click at [538, 33] on button "Messages" at bounding box center [544, 33] width 55 height 19
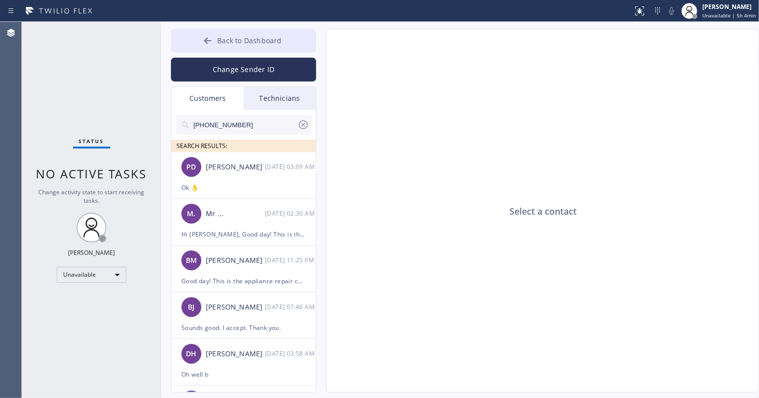
drag, startPoint x: 257, startPoint y: 46, endPoint x: 283, endPoint y: 45, distance: 26.9
click at [257, 45] on button "Back to Dashboard" at bounding box center [243, 41] width 145 height 24
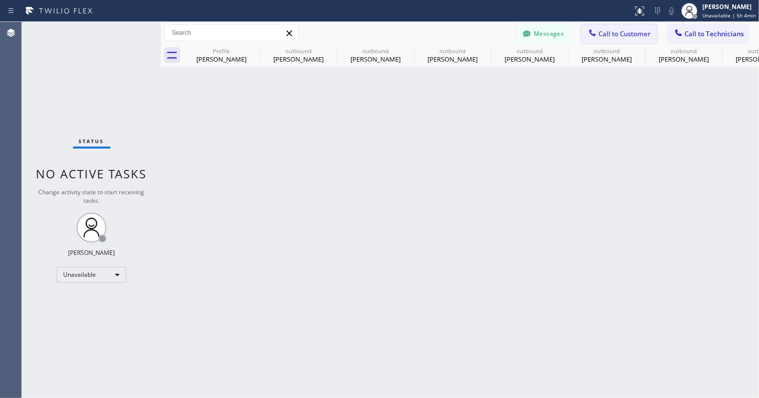
click at [599, 38] on div at bounding box center [593, 34] width 12 height 12
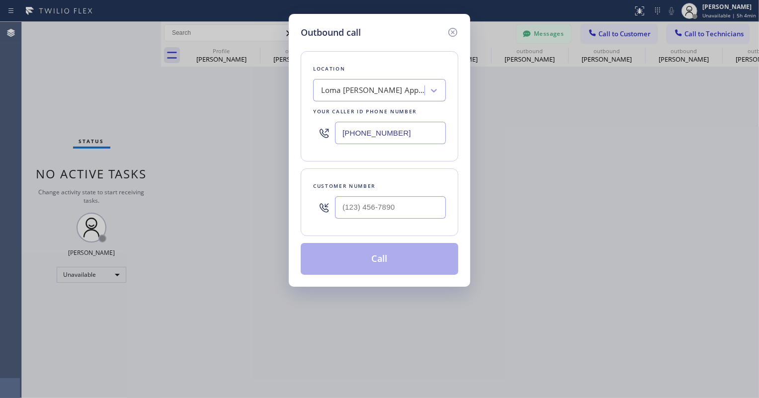
drag, startPoint x: 378, startPoint y: 194, endPoint x: 373, endPoint y: 205, distance: 12.0
click at [378, 195] on div at bounding box center [390, 207] width 111 height 32
click at [373, 205] on input "(___) ___-____" at bounding box center [390, 207] width 111 height 22
paste input "714) 742-9915"
type input "[PHONE_NUMBER]"
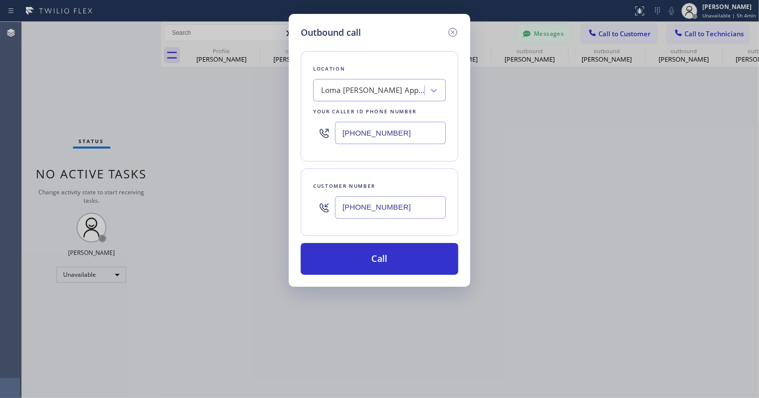
click at [359, 136] on input "[PHONE_NUMBER]" at bounding box center [390, 133] width 111 height 22
paste input "714) 742-9915"
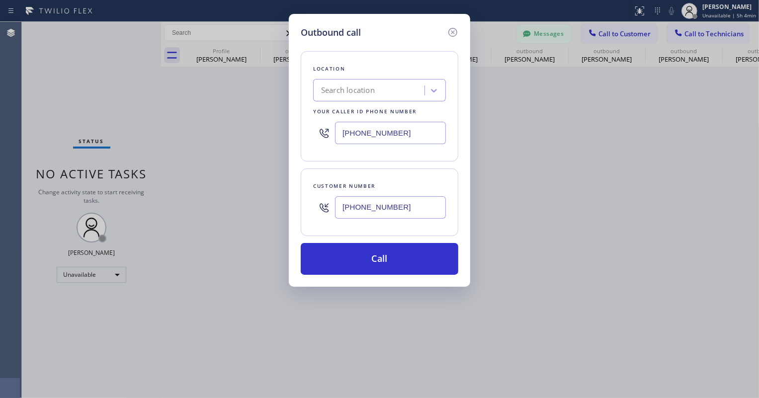
click at [381, 154] on div "Location Search location Your caller id phone number [PHONE_NUMBER]" at bounding box center [380, 106] width 158 height 110
type input "[PHONE_NUMBER]"
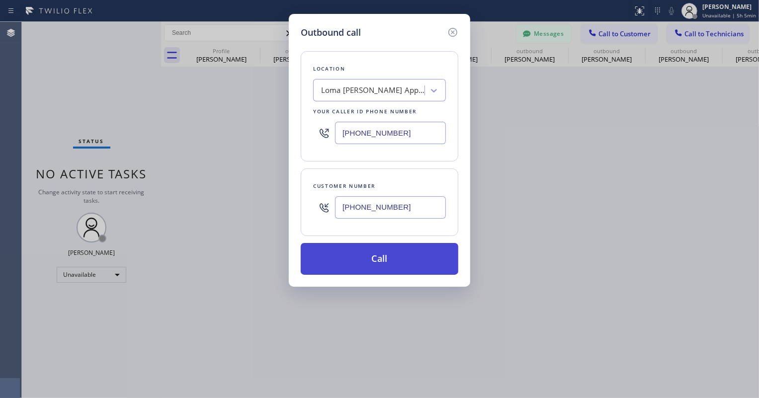
click at [335, 253] on button "Call" at bounding box center [380, 259] width 158 height 32
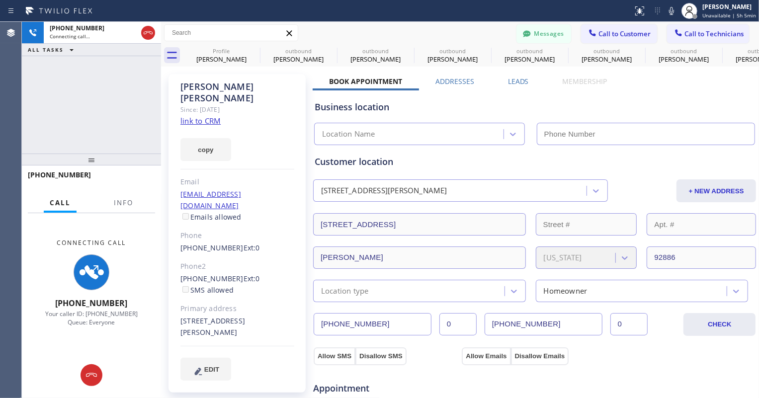
type input "[PHONE_NUMBER]"
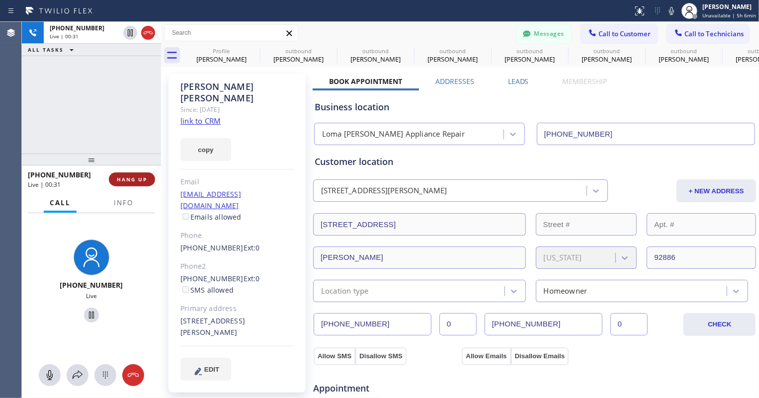
click at [140, 183] on span "HANG UP" at bounding box center [132, 179] width 30 height 7
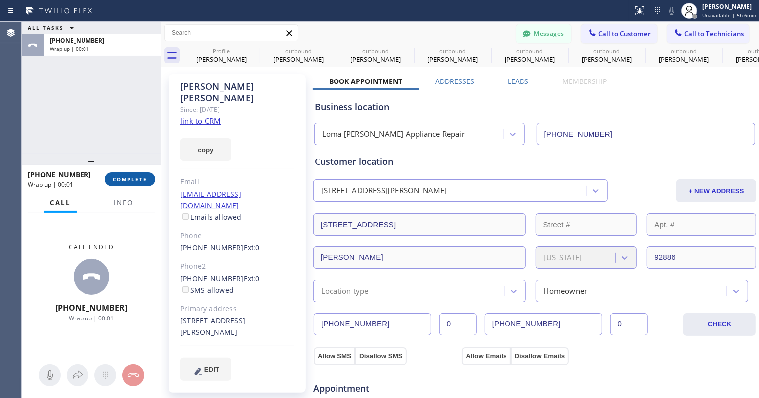
click at [132, 175] on button "COMPLETE" at bounding box center [130, 180] width 50 height 14
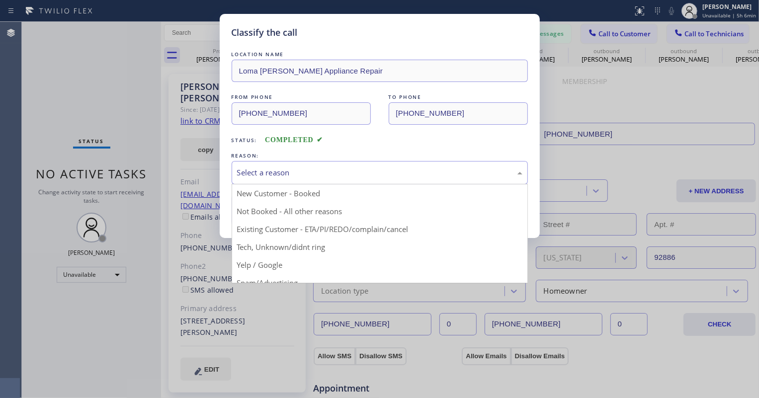
click at [374, 176] on div "Select a reason" at bounding box center [379, 172] width 285 height 11
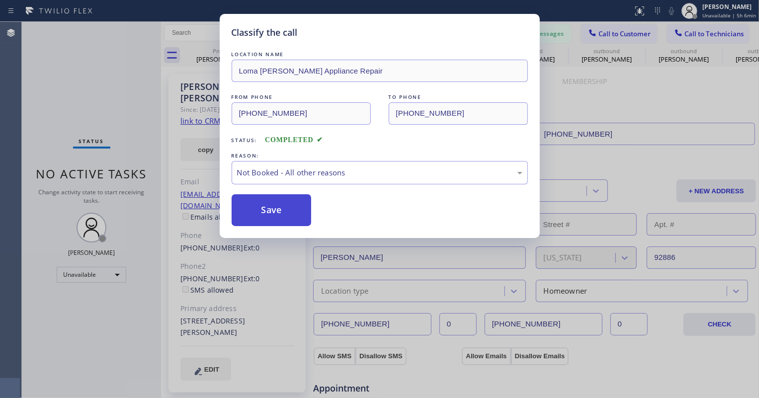
click at [298, 204] on button "Save" at bounding box center [272, 210] width 80 height 32
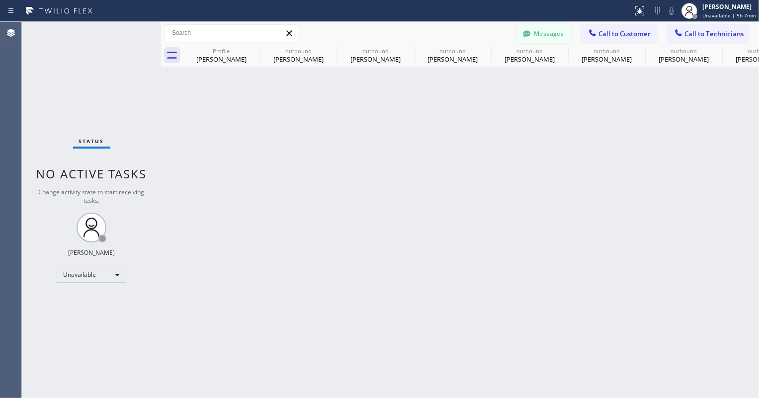
click at [547, 38] on button "Messages" at bounding box center [544, 33] width 55 height 19
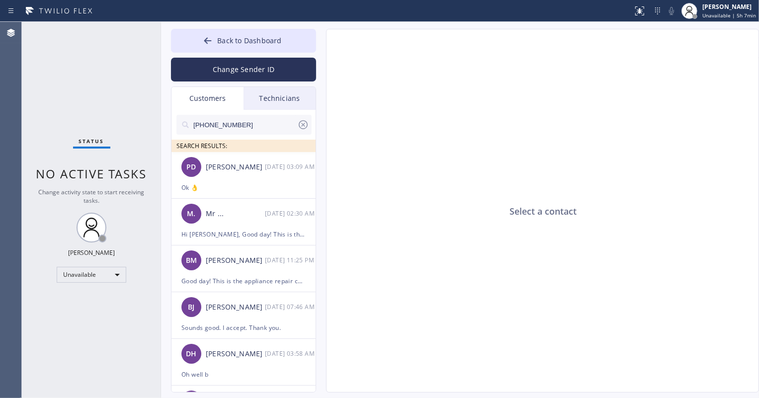
click at [242, 123] on input "[PHONE_NUMBER]" at bounding box center [244, 125] width 105 height 20
paste input "714) 742-9915"
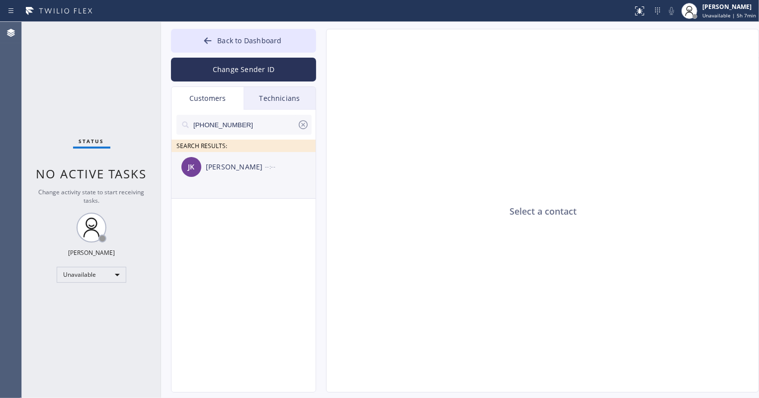
type input "[PHONE_NUMBER]"
click at [250, 176] on div "[PERSON_NAME] [PERSON_NAME] --:--" at bounding box center [244, 167] width 145 height 30
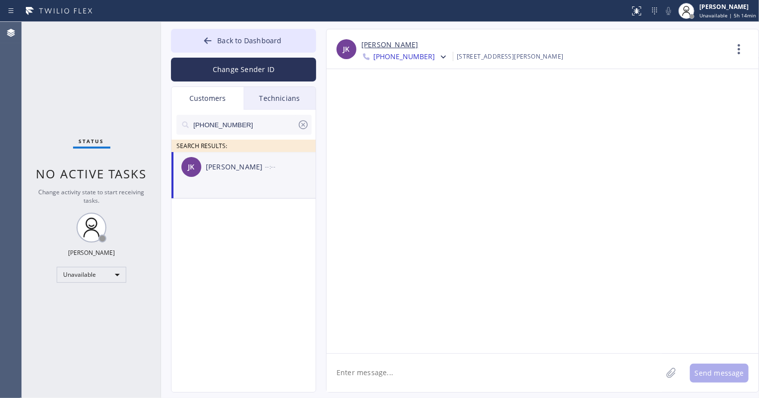
click at [304, 120] on icon at bounding box center [303, 125] width 12 height 12
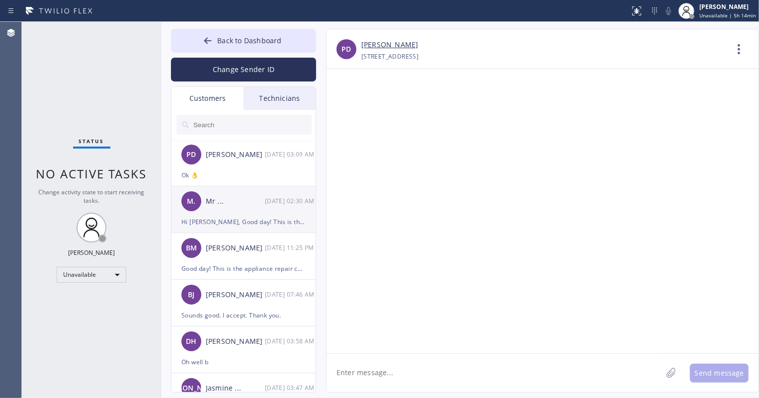
click at [248, 225] on div "Hi [PERSON_NAME], Good day! This is the appliance repair company you recently c…" at bounding box center [244, 221] width 124 height 11
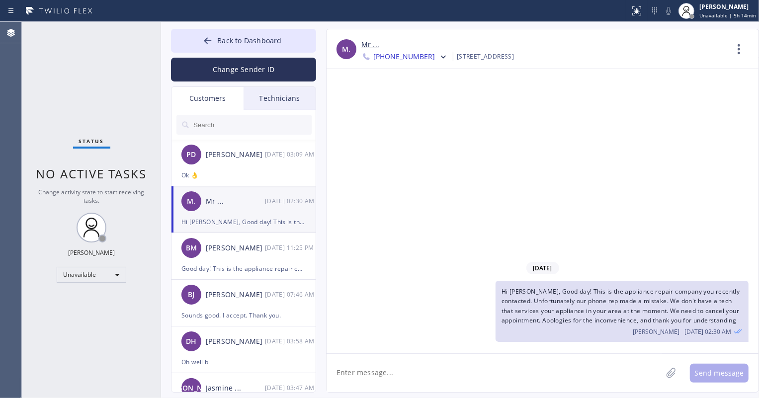
click at [416, 58] on span "[PHONE_NUMBER]" at bounding box center [404, 58] width 62 height 12
click at [404, 124] on div "[PHONE_NUMBER]" at bounding box center [419, 125] width 114 height 23
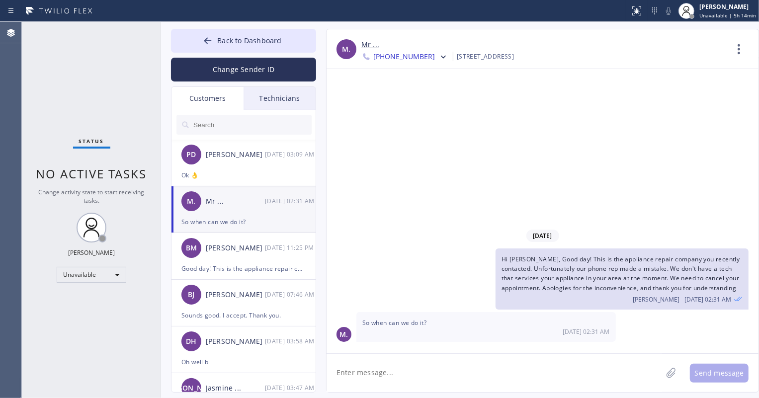
click at [432, 381] on textarea at bounding box center [495, 373] width 336 height 38
type textarea "we can still checking with the tech wh"
type textarea "we are still checking with tech when will be the soonest"
click at [366, 44] on link "Mr ..." at bounding box center [371, 44] width 18 height 11
